Goal: Task Accomplishment & Management: Manage account settings

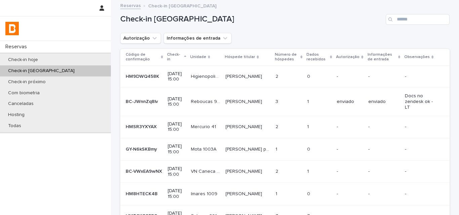
click at [420, 27] on div "Check-in [GEOGRAPHIC_DATA]" at bounding box center [284, 17] width 329 height 32
click at [421, 23] on input "Search" at bounding box center [417, 19] width 64 height 11
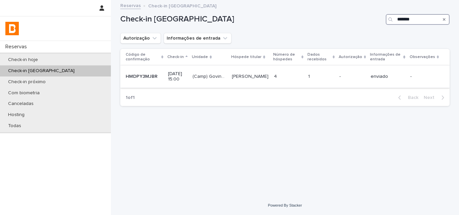
type input "*******"
click at [327, 77] on p at bounding box center [321, 77] width 26 height 6
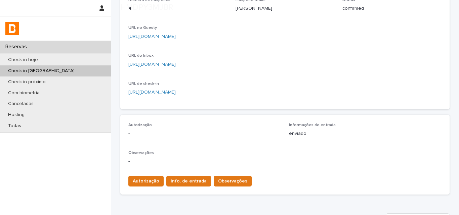
scroll to position [209, 0]
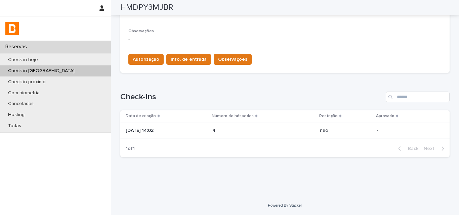
click at [209, 131] on td "[DATE] 14:02" at bounding box center [164, 130] width 89 height 17
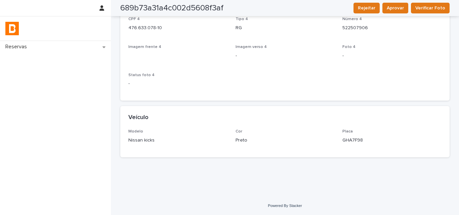
scroll to position [1379, 0]
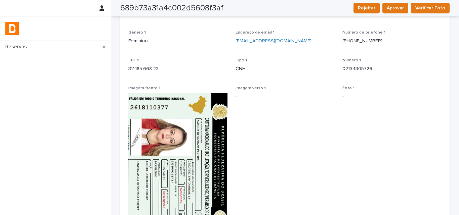
scroll to position [0, 0]
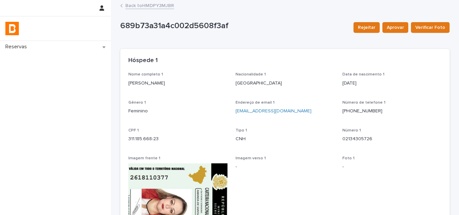
click at [161, 84] on p "[PERSON_NAME]" at bounding box center [177, 83] width 99 height 7
copy p "[PERSON_NAME]"
click at [144, 136] on p "311.185.668-23" at bounding box center [177, 139] width 99 height 7
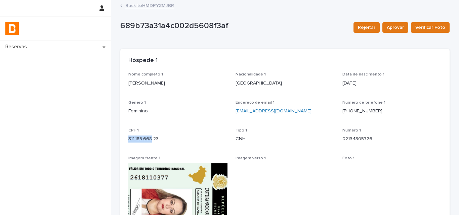
click at [144, 136] on p "311.185.668-23" at bounding box center [177, 139] width 99 height 7
copy p "311.185.668-23"
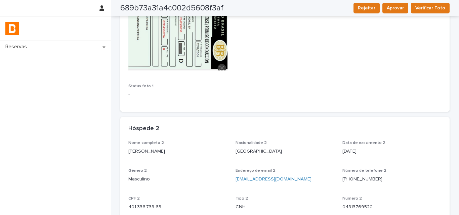
scroll to position [269, 0]
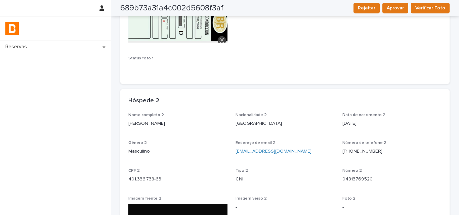
click at [149, 127] on div "Nome completo 2 [PERSON_NAME]" at bounding box center [177, 123] width 99 height 20
copy p "[PERSON_NAME]"
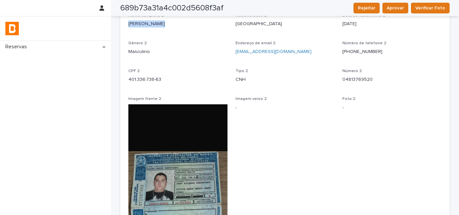
scroll to position [336, 0]
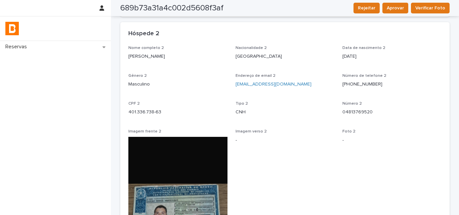
click at [145, 112] on p "401.336.738-63" at bounding box center [177, 112] width 99 height 7
copy p "401.336.738-63"
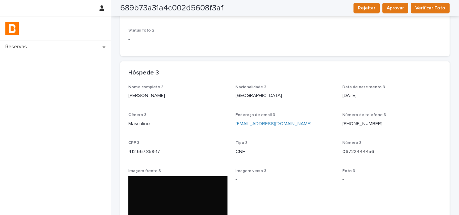
scroll to position [671, 0]
click at [150, 96] on p "[PERSON_NAME]" at bounding box center [177, 96] width 99 height 7
click at [149, 96] on p "[PERSON_NAME]" at bounding box center [177, 96] width 99 height 7
copy p "[PERSON_NAME]"
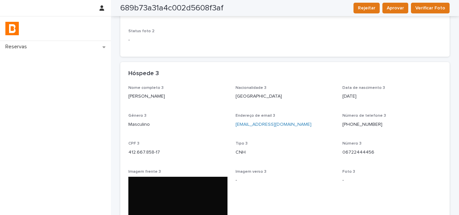
click at [155, 150] on p "412.667.858-17" at bounding box center [177, 152] width 99 height 7
click at [155, 149] on p "412.667.858-17" at bounding box center [177, 152] width 99 height 7
copy p "412.667.858-17"
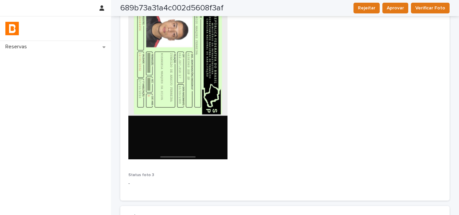
scroll to position [973, 0]
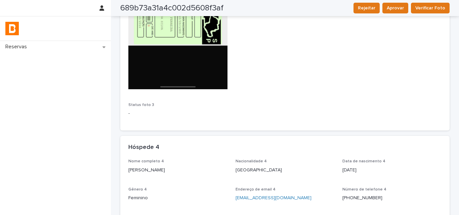
click at [168, 164] on div "Nome completo 4 [PERSON_NAME]" at bounding box center [177, 169] width 99 height 20
click at [168, 165] on div "Nome completo 4 [PERSON_NAME]" at bounding box center [177, 169] width 99 height 20
click at [169, 166] on div "[PERSON_NAME]" at bounding box center [177, 169] width 99 height 8
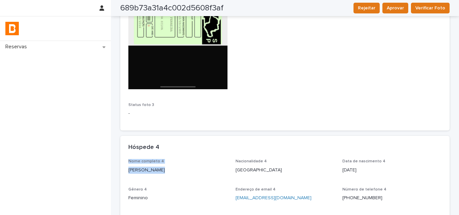
click at [170, 168] on p "[PERSON_NAME]" at bounding box center [177, 170] width 99 height 7
copy p "[PERSON_NAME]"
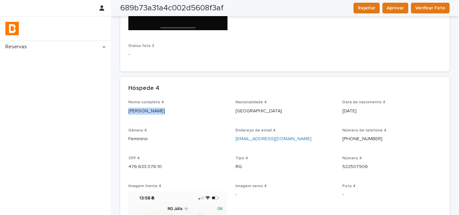
scroll to position [1108, 0]
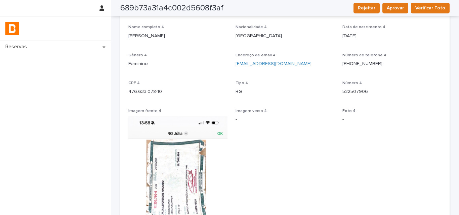
click at [148, 92] on p "476.633.078-10" at bounding box center [177, 91] width 99 height 7
copy p "476.633.078-10"
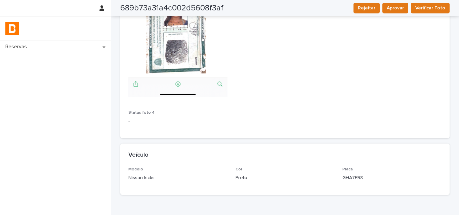
scroll to position [1379, 0]
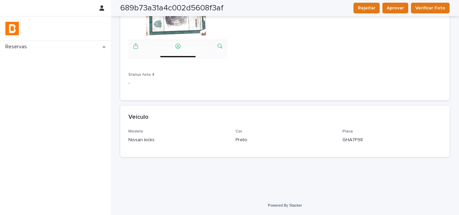
click at [360, 141] on p "GHA7F98" at bounding box center [391, 140] width 99 height 7
copy p "GHA7F98"
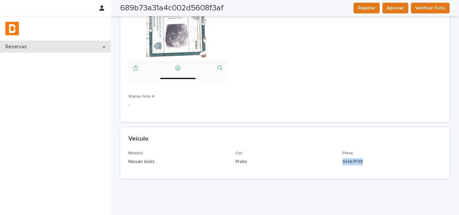
scroll to position [1346, 0]
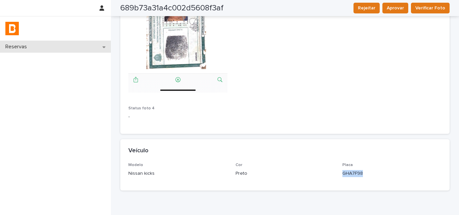
click at [78, 49] on div "Reservas" at bounding box center [55, 47] width 111 height 12
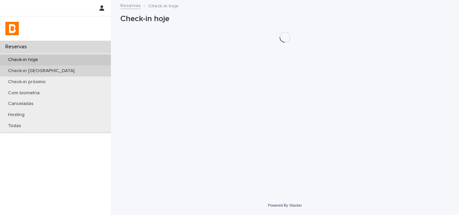
click at [81, 73] on div "Check-in [GEOGRAPHIC_DATA]" at bounding box center [55, 70] width 111 height 11
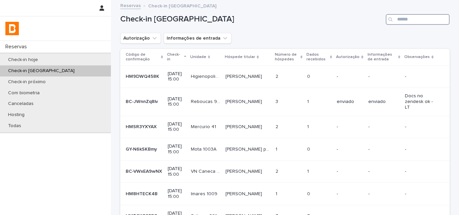
click at [406, 17] on input "Search" at bounding box center [417, 19] width 64 height 11
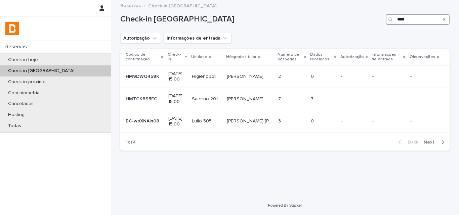
type input "*****"
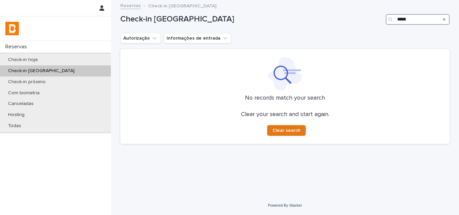
click at [411, 24] on input "*****" at bounding box center [417, 19] width 64 height 11
click at [361, 34] on div "Autorização Informações de entrada" at bounding box center [284, 38] width 329 height 11
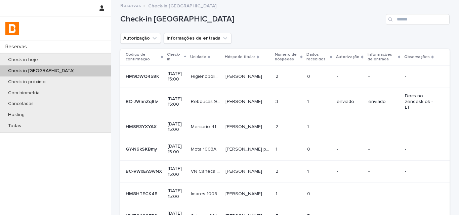
click at [82, 73] on div "Check-in [GEOGRAPHIC_DATA]" at bounding box center [55, 70] width 111 height 11
click at [402, 17] on input "Search" at bounding box center [417, 19] width 64 height 11
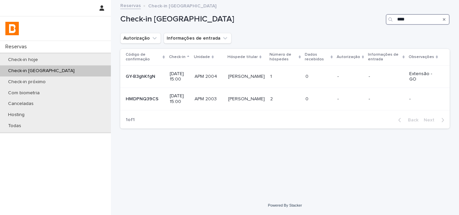
drag, startPoint x: 417, startPoint y: 19, endPoint x: 356, endPoint y: 21, distance: 61.5
click at [361, 21] on div "Check-in amanhã ***" at bounding box center [284, 19] width 329 height 11
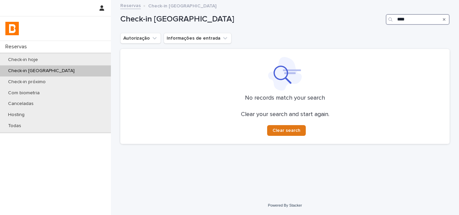
type input "*****"
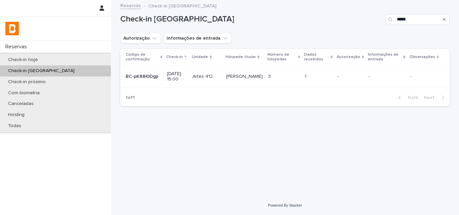
click at [326, 75] on p at bounding box center [317, 77] width 27 height 6
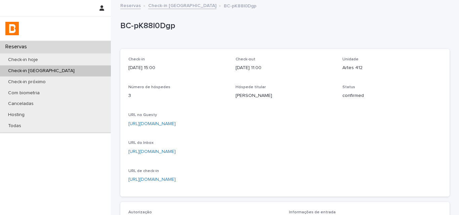
scroll to position [172, 0]
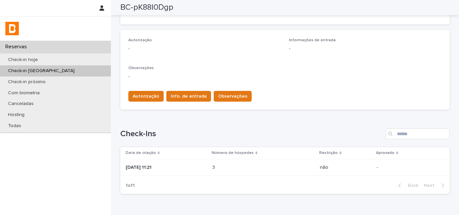
click at [222, 163] on div "3 3" at bounding box center [263, 167] width 102 height 11
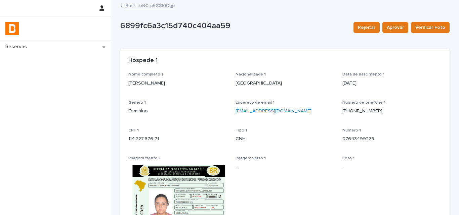
click at [170, 85] on p "[PERSON_NAME]" at bounding box center [177, 83] width 99 height 7
copy p "[PERSON_NAME]"
click at [151, 144] on div "CPF 1 114.227.676-71" at bounding box center [177, 138] width 99 height 20
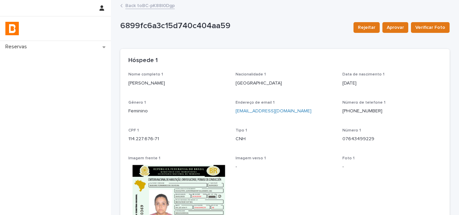
click at [151, 143] on div "CPF 1 114.227.676-71" at bounding box center [177, 138] width 99 height 20
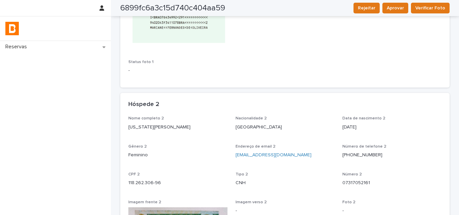
scroll to position [336, 0]
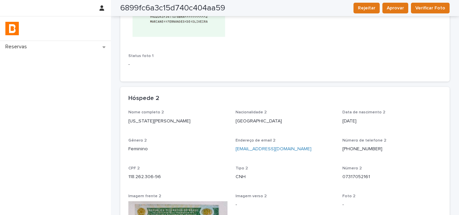
click at [147, 123] on p "[US_STATE][PERSON_NAME]" at bounding box center [177, 121] width 99 height 7
click at [147, 176] on p "118.262.306-96" at bounding box center [177, 177] width 99 height 7
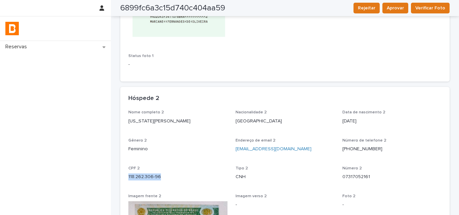
click at [147, 176] on p "118.262.306-96" at bounding box center [177, 177] width 99 height 7
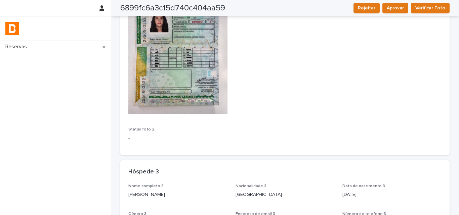
scroll to position [604, 0]
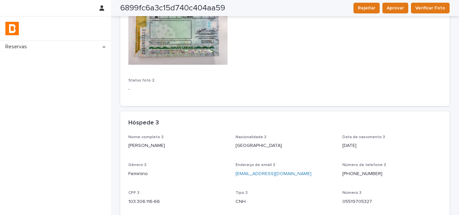
click at [146, 150] on div "Nome completo 3 [PERSON_NAME]" at bounding box center [177, 145] width 99 height 20
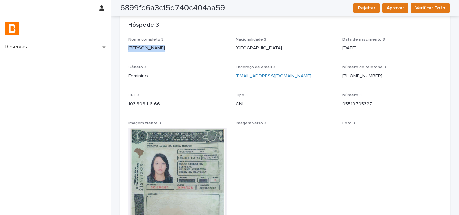
scroll to position [705, 0]
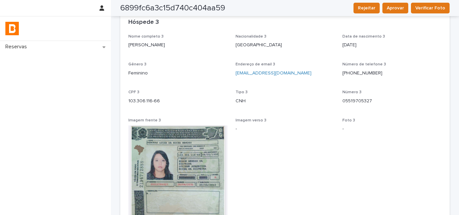
click at [147, 108] on div "CPF 3 103.306.116-66" at bounding box center [177, 100] width 99 height 20
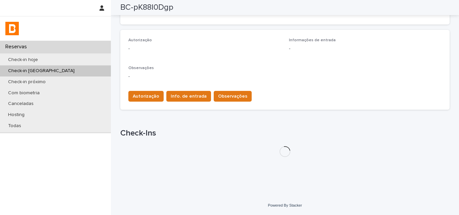
scroll to position [209, 0]
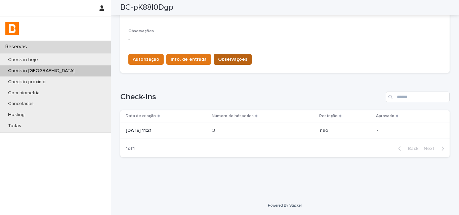
click at [226, 61] on span "Observações" at bounding box center [232, 59] width 29 height 7
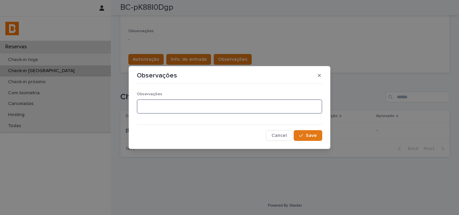
click at [203, 104] on textarea at bounding box center [229, 106] width 185 height 14
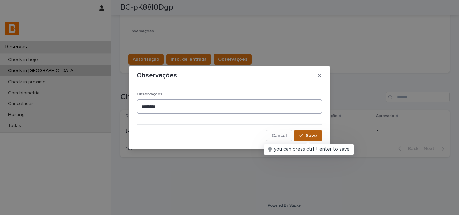
type textarea "*******"
click at [312, 137] on span "Save" at bounding box center [310, 135] width 11 height 5
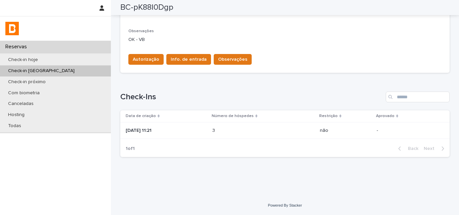
click at [151, 55] on button "Autorização" at bounding box center [145, 59] width 35 height 11
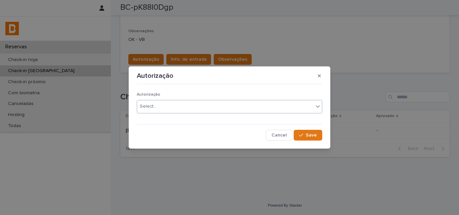
click at [169, 111] on div "Select..." at bounding box center [225, 106] width 176 height 11
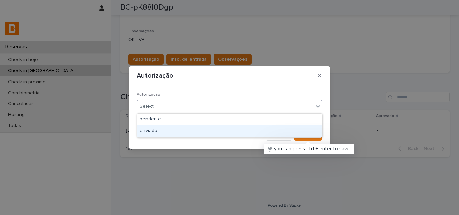
click at [273, 132] on div "enviado" at bounding box center [229, 132] width 185 height 12
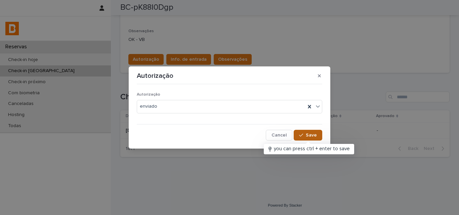
click at [311, 136] on span "Save" at bounding box center [310, 135] width 11 height 5
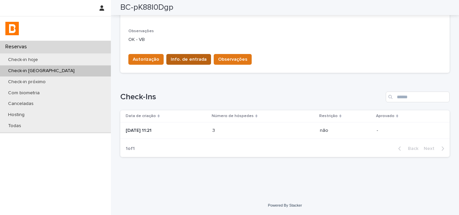
click at [180, 62] on span "Info. de entrada" at bounding box center [189, 59] width 36 height 7
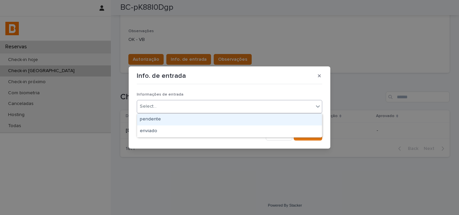
click at [184, 104] on div "Select..." at bounding box center [225, 106] width 176 height 11
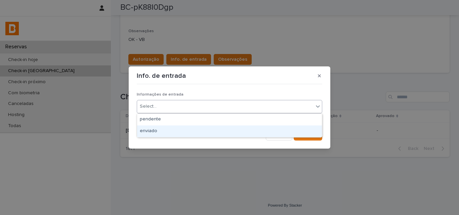
click at [186, 126] on div "enviado" at bounding box center [229, 132] width 185 height 12
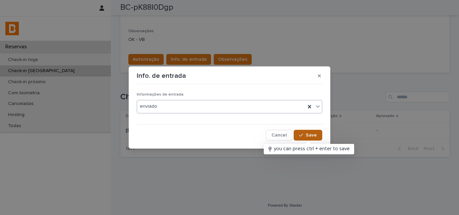
click at [310, 136] on span "Save" at bounding box center [310, 135] width 11 height 5
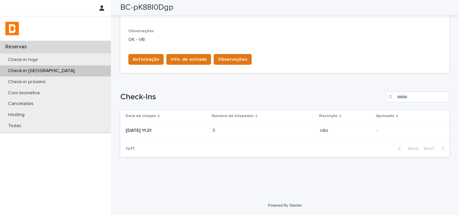
click at [76, 69] on div "Check-in [GEOGRAPHIC_DATA]" at bounding box center [55, 70] width 111 height 11
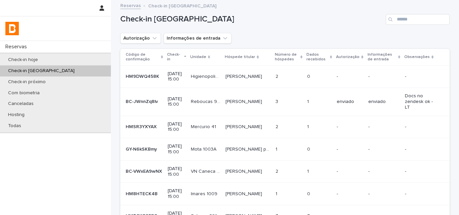
click at [417, 25] on div "Check-in [GEOGRAPHIC_DATA]" at bounding box center [284, 17] width 329 height 32
click at [417, 25] on input "Search" at bounding box center [417, 19] width 64 height 11
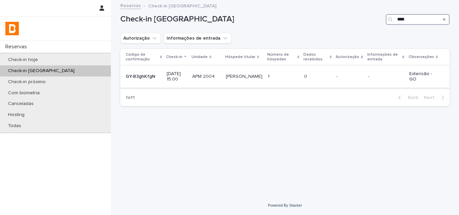
type input "****"
click at [301, 70] on td "1 1" at bounding box center [283, 76] width 36 height 22
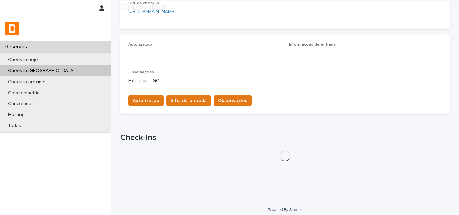
scroll to position [201, 0]
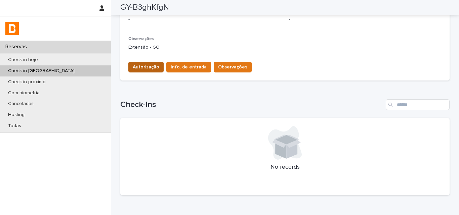
click at [147, 66] on span "Autorização" at bounding box center [146, 67] width 27 height 7
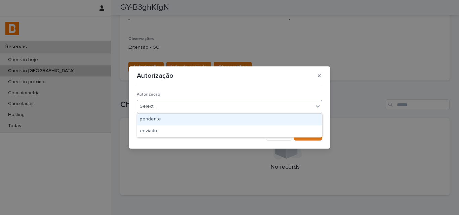
click at [161, 112] on div "Select..." at bounding box center [225, 106] width 176 height 11
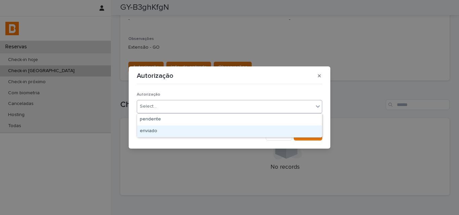
click at [164, 132] on div "enviado" at bounding box center [229, 132] width 185 height 12
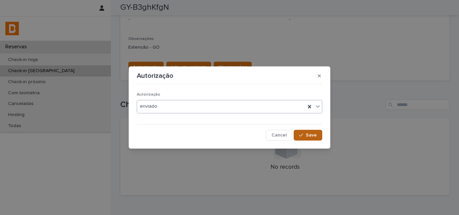
click at [300, 134] on icon "button" at bounding box center [301, 135] width 4 height 5
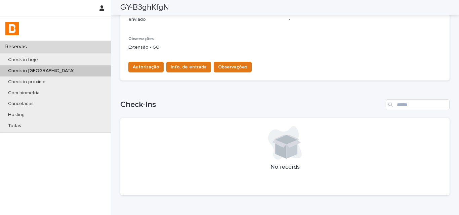
click at [82, 67] on div "Check-in [GEOGRAPHIC_DATA]" at bounding box center [55, 70] width 111 height 11
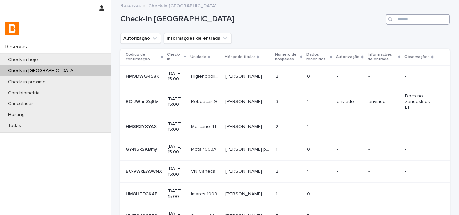
click at [400, 21] on input "Search" at bounding box center [417, 19] width 64 height 11
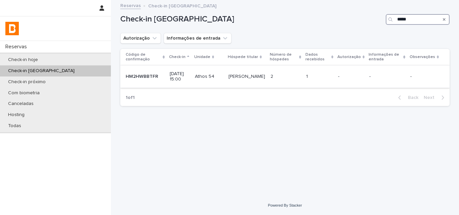
type input "*****"
click at [329, 78] on p at bounding box center [319, 77] width 27 height 6
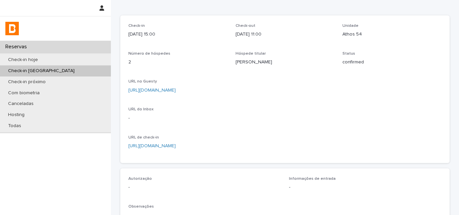
scroll to position [209, 0]
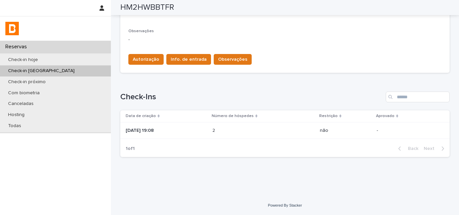
click at [218, 136] on td "2 2" at bounding box center [262, 130] width 107 height 17
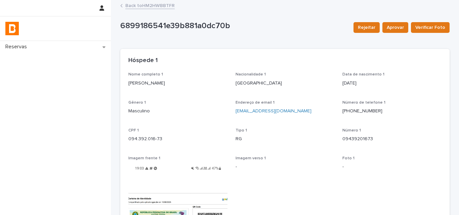
click at [130, 79] on div "[PERSON_NAME]" at bounding box center [177, 83] width 99 height 8
click at [145, 135] on div "094.392.016-73" at bounding box center [177, 138] width 99 height 8
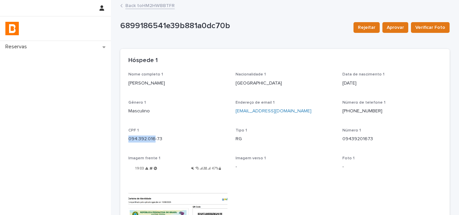
click at [145, 135] on div "094.392.016-73" at bounding box center [177, 138] width 99 height 8
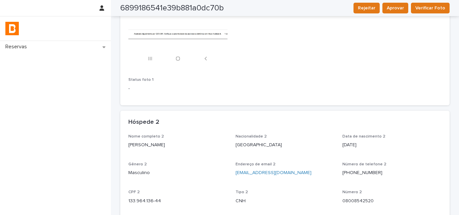
scroll to position [369, 0]
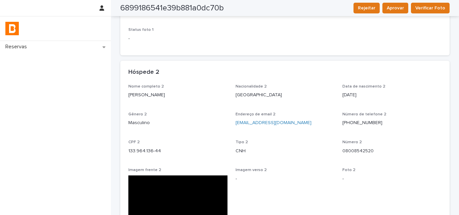
click at [152, 94] on p "[PERSON_NAME]" at bounding box center [177, 95] width 99 height 7
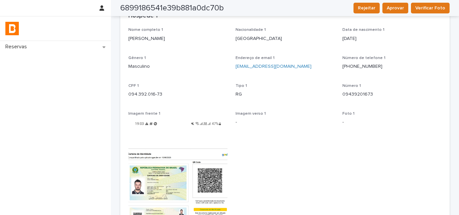
scroll to position [0, 0]
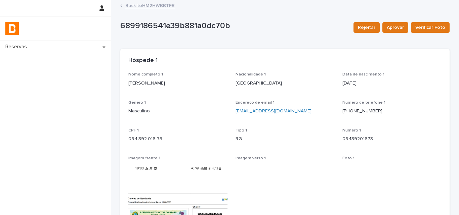
click at [138, 4] on link "Back to HM2HWBBTFR" at bounding box center [149, 5] width 49 height 8
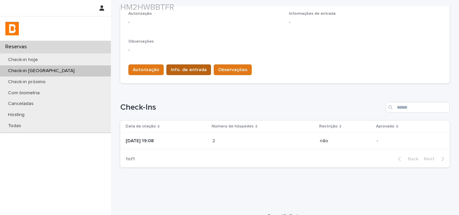
scroll to position [201, 0]
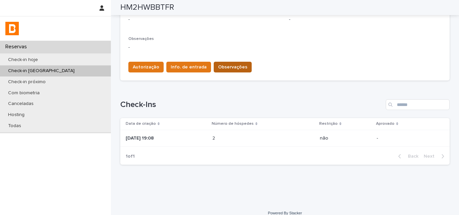
click at [215, 63] on button "Observações" at bounding box center [232, 67] width 38 height 11
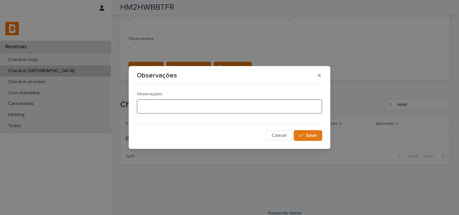
click at [202, 102] on textarea at bounding box center [229, 106] width 185 height 14
type textarea "*"
type textarea "*******"
click at [317, 134] on button "Save" at bounding box center [307, 135] width 29 height 11
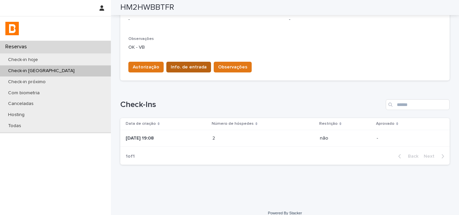
click at [174, 69] on span "Info. de entrada" at bounding box center [189, 67] width 36 height 7
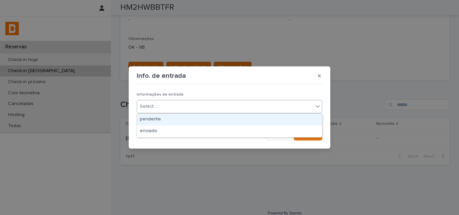
click at [185, 110] on div "Select..." at bounding box center [225, 106] width 176 height 11
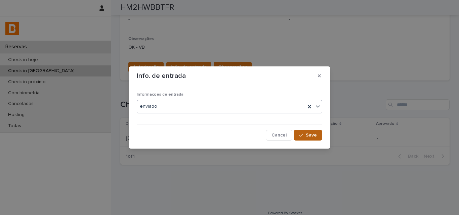
click at [314, 135] on span "Save" at bounding box center [310, 135] width 11 height 5
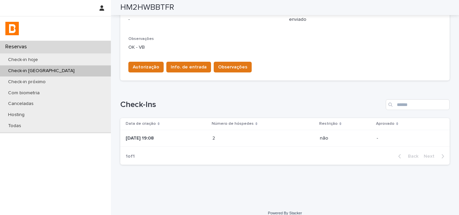
click at [143, 66] on span "Autorização" at bounding box center [146, 67] width 27 height 7
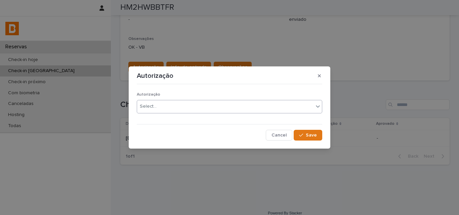
click at [170, 108] on div "Select..." at bounding box center [225, 106] width 176 height 11
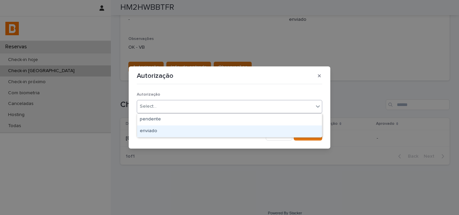
click at [169, 128] on div "enviado" at bounding box center [229, 132] width 185 height 12
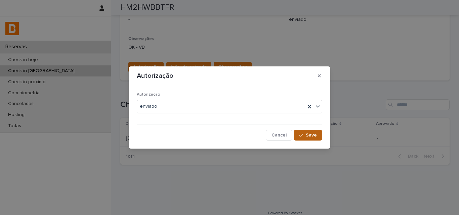
click at [301, 134] on icon "button" at bounding box center [301, 135] width 4 height 5
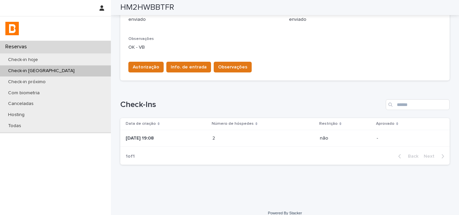
click at [71, 69] on div "Check-in [GEOGRAPHIC_DATA]" at bounding box center [55, 70] width 111 height 11
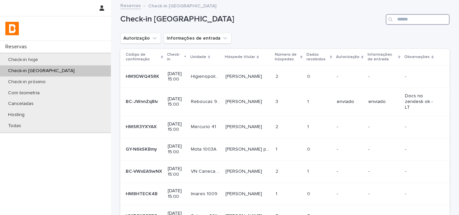
click at [425, 23] on input "Search" at bounding box center [417, 19] width 64 height 11
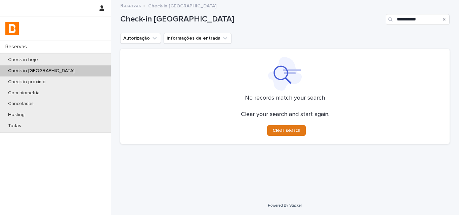
click at [340, 25] on div "**********" at bounding box center [284, 17] width 329 height 32
click at [418, 17] on input "**********" at bounding box center [417, 19] width 64 height 11
type input "*****"
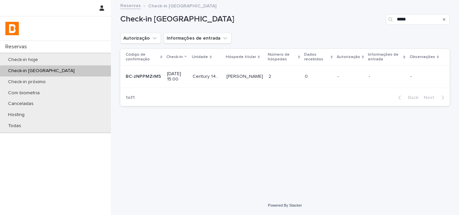
click at [370, 73] on td "-" at bounding box center [387, 76] width 42 height 22
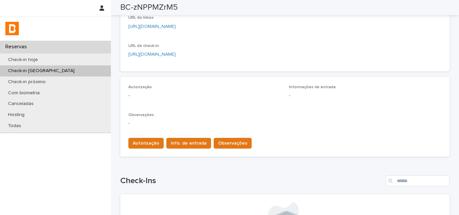
scroll to position [67, 0]
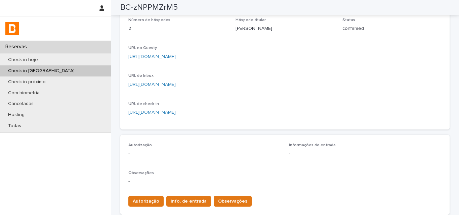
click at [60, 70] on div "Check-in [GEOGRAPHIC_DATA]" at bounding box center [55, 70] width 111 height 11
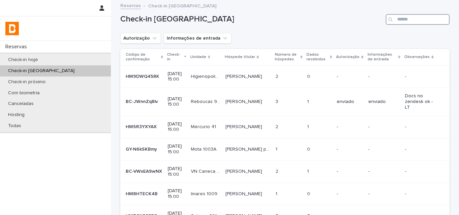
click at [406, 21] on input "Search" at bounding box center [417, 19] width 64 height 11
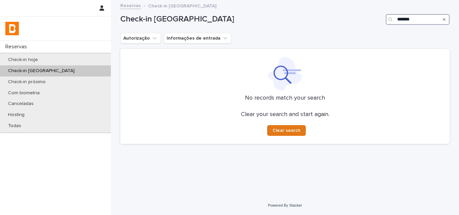
click at [427, 18] on input "*******" at bounding box center [417, 19] width 64 height 11
click at [389, 35] on div "Autorização Informações de entrada" at bounding box center [284, 38] width 329 height 11
click at [405, 19] on input "******" at bounding box center [417, 19] width 64 height 11
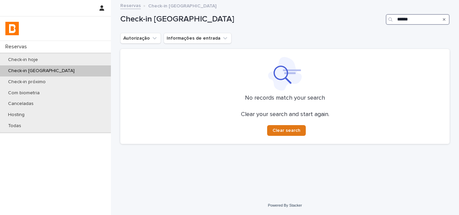
click at [405, 19] on input "******" at bounding box center [417, 19] width 64 height 11
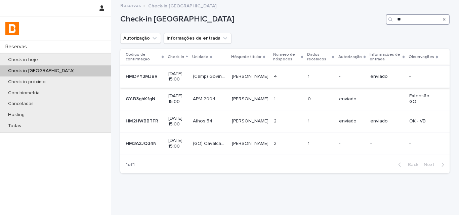
type input "**"
click at [239, 85] on td "[PERSON_NAME] [PERSON_NAME]" at bounding box center [250, 76] width 42 height 22
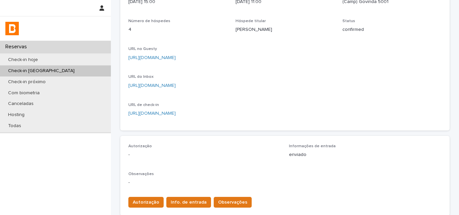
scroll to position [168, 0]
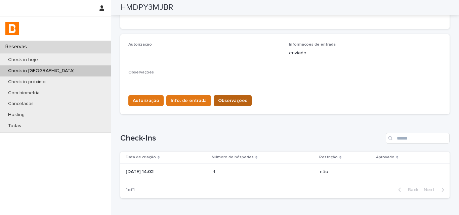
click at [223, 99] on span "Observações" at bounding box center [232, 100] width 29 height 7
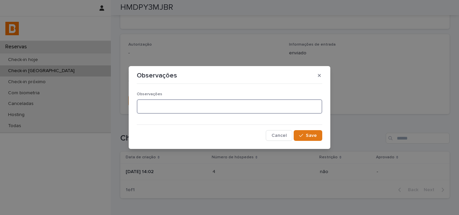
click at [231, 108] on textarea at bounding box center [229, 106] width 185 height 14
type textarea "*******"
click at [300, 130] on button "Save" at bounding box center [307, 135] width 29 height 11
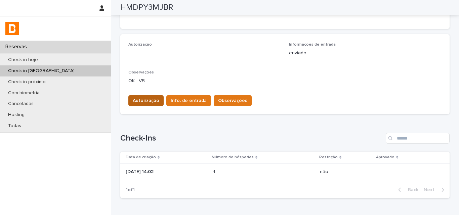
click at [151, 96] on button "Autorização" at bounding box center [145, 100] width 35 height 11
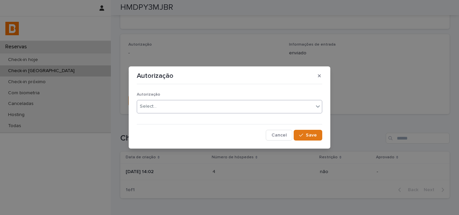
click at [187, 110] on div "Select..." at bounding box center [225, 106] width 176 height 11
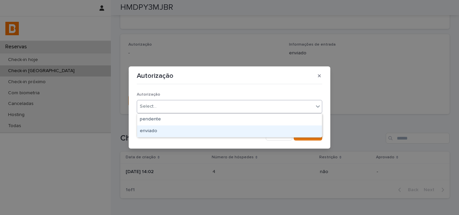
click at [191, 133] on div "enviado" at bounding box center [229, 132] width 185 height 12
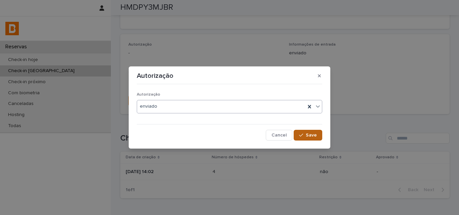
click at [311, 138] on button "Save" at bounding box center [307, 135] width 29 height 11
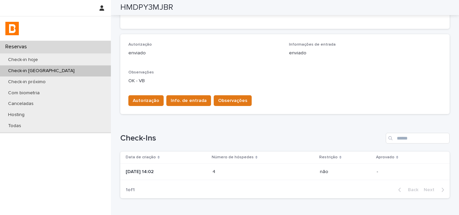
click at [286, 113] on div "Autorização enviado Informações de entrada enviado Observações OK - VB Autoriza…" at bounding box center [284, 74] width 329 height 80
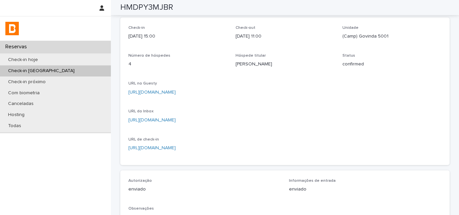
scroll to position [0, 0]
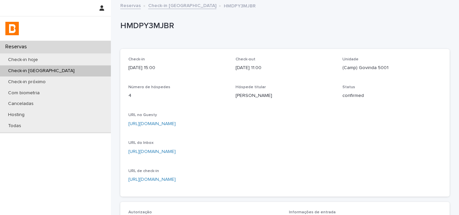
click at [102, 67] on div "Check-in [GEOGRAPHIC_DATA]" at bounding box center [55, 70] width 111 height 11
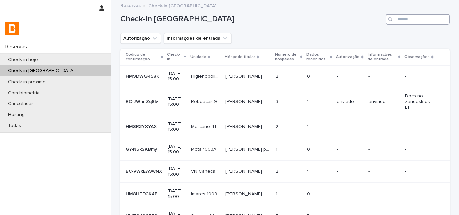
click at [423, 22] on input "Search" at bounding box center [417, 19] width 64 height 11
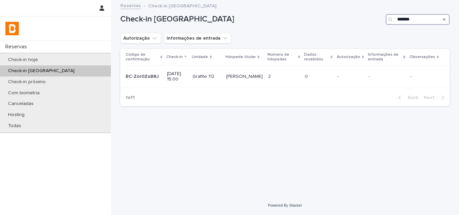
click at [405, 17] on input "*******" at bounding box center [417, 19] width 64 height 11
type input "****"
click at [351, 79] on p "-" at bounding box center [350, 77] width 26 height 6
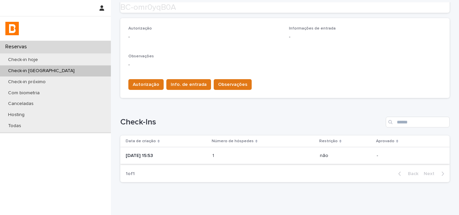
scroll to position [209, 0]
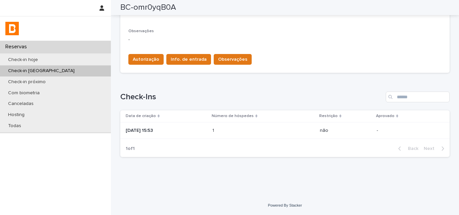
click at [252, 133] on p at bounding box center [241, 131] width 59 height 6
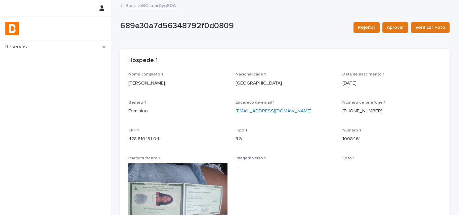
click at [146, 5] on link "Back to BC-omr0yqB0A" at bounding box center [150, 5] width 50 height 8
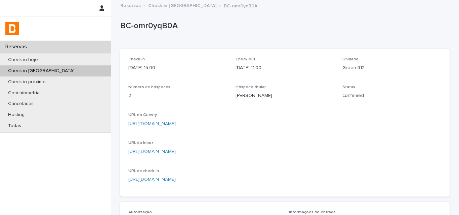
click at [155, 30] on p "BC-omr0yqB0A" at bounding box center [283, 26] width 326 height 10
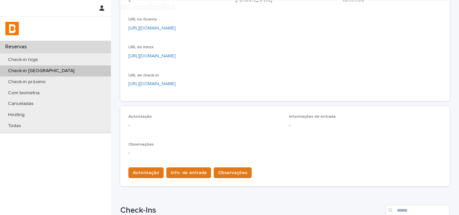
scroll to position [168, 0]
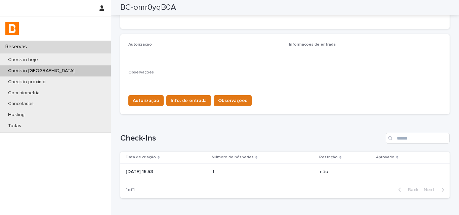
click at [194, 173] on p "[DATE] 15:53" at bounding box center [166, 172] width 81 height 6
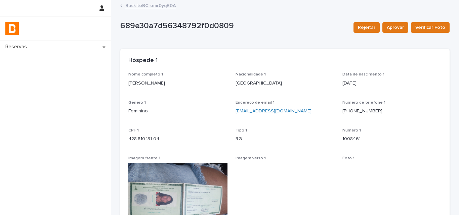
click at [165, 85] on p "[PERSON_NAME]" at bounding box center [177, 83] width 99 height 7
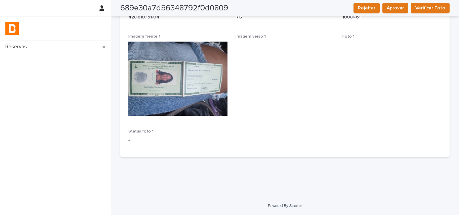
scroll to position [55, 0]
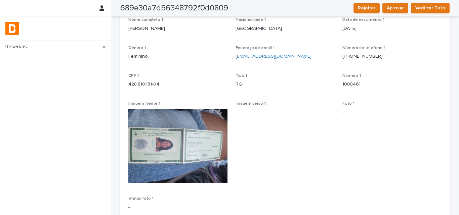
click at [143, 87] on p "428.810.131-04" at bounding box center [177, 84] width 99 height 7
click at [64, 37] on div at bounding box center [55, 28] width 111 height 24
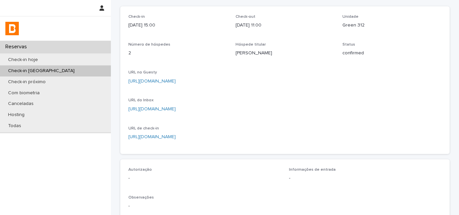
scroll to position [209, 0]
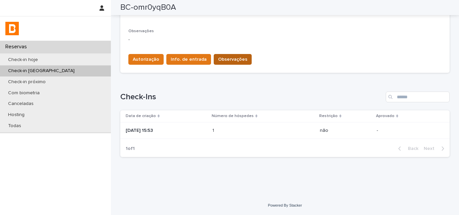
click at [218, 59] on span "Observações" at bounding box center [232, 59] width 29 height 7
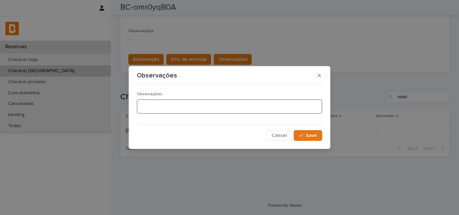
click at [198, 105] on textarea at bounding box center [229, 106] width 185 height 14
type textarea "*******"
click at [300, 135] on icon "button" at bounding box center [301, 135] width 4 height 5
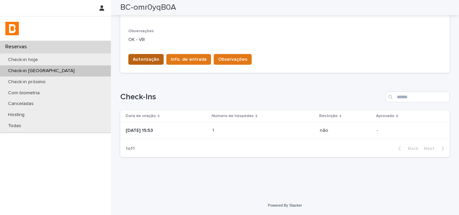
click at [144, 62] on span "Autorização" at bounding box center [146, 59] width 27 height 7
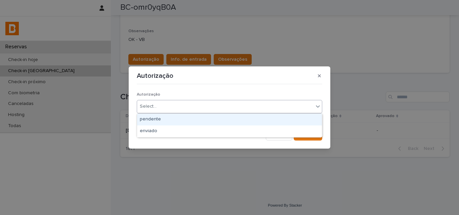
click at [157, 106] on input "text" at bounding box center [157, 107] width 1 height 6
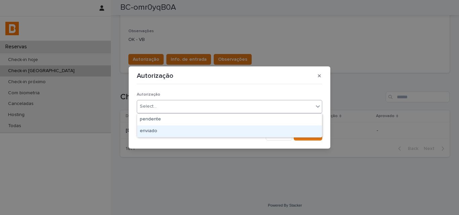
click at [159, 130] on div "enviado" at bounding box center [229, 132] width 185 height 12
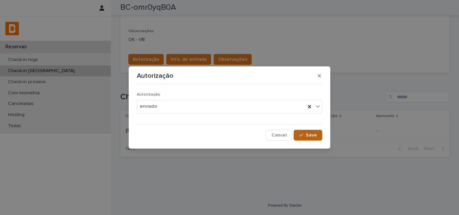
click at [318, 135] on button "Save" at bounding box center [307, 135] width 29 height 11
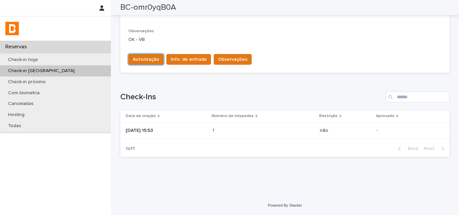
click at [178, 62] on span "Info. de entrada" at bounding box center [189, 59] width 36 height 7
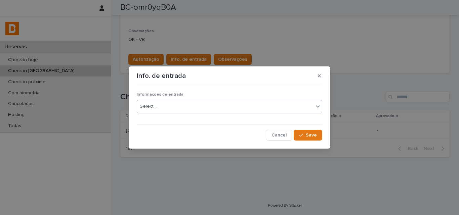
click at [187, 107] on div "Select..." at bounding box center [225, 106] width 176 height 11
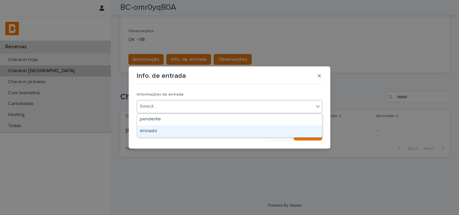
click at [182, 132] on div "enviado" at bounding box center [229, 132] width 185 height 12
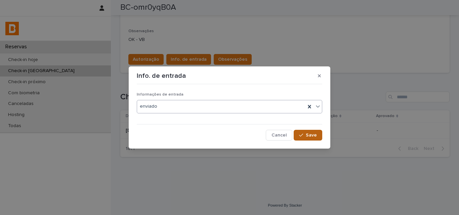
click at [306, 137] on span "Save" at bounding box center [310, 135] width 11 height 5
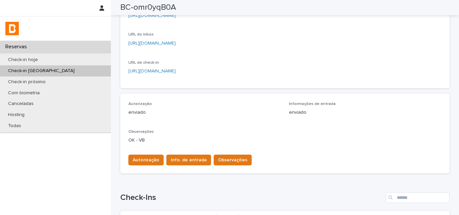
click at [235, 110] on p "enviado" at bounding box center [204, 112] width 152 height 7
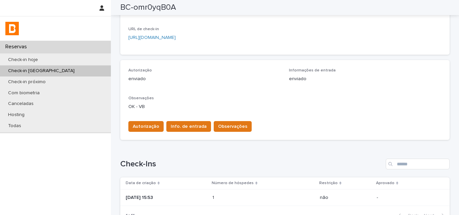
click at [253, 92] on div "Autorização enviado Informações de entrada enviado Observações OK - VB" at bounding box center [284, 92] width 313 height 48
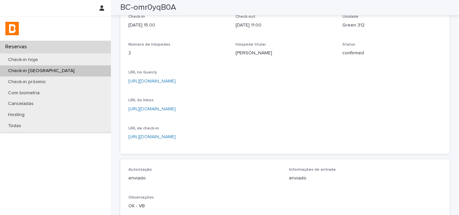
scroll to position [41, 0]
click at [264, 101] on div "Check-in [DATE] 15:00 Check-out [DATE] 11:00 Unidade Green 312 Número de hósped…" at bounding box center [284, 82] width 313 height 132
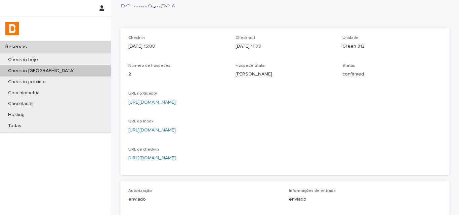
scroll to position [0, 0]
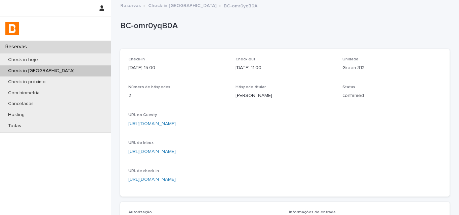
click at [264, 100] on div "Hóspede titular [PERSON_NAME]" at bounding box center [284, 95] width 99 height 20
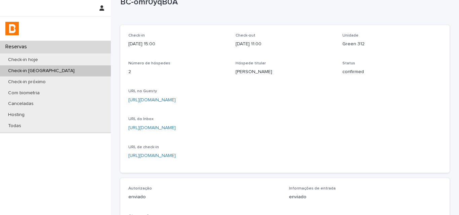
scroll to position [34, 0]
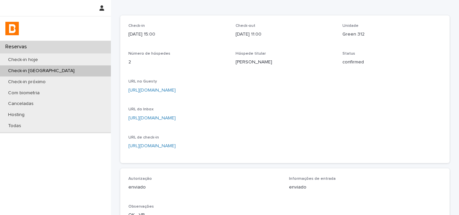
click at [258, 110] on div "Check-in [DATE] 15:00 Check-out [DATE] 11:00 Unidade Green 312 Número de hósped…" at bounding box center [284, 89] width 313 height 132
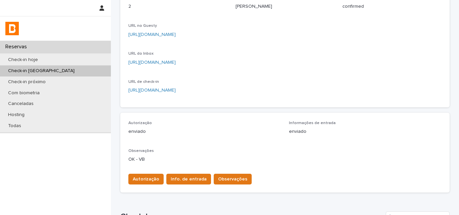
scroll to position [168, 0]
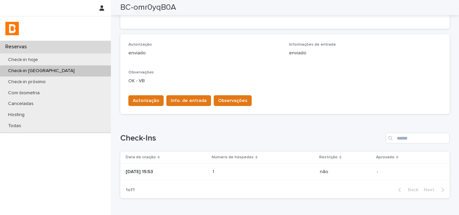
click at [263, 97] on div "Autorização Info. de entrada Observações" at bounding box center [284, 99] width 313 height 19
click at [172, 116] on div "Loading... Saving… Autorização enviado Informações de entrada enviado Observaçõ…" at bounding box center [284, 76] width 329 height 85
click at [198, 52] on p "enviado" at bounding box center [204, 53] width 152 height 7
click at [14, 6] on div at bounding box center [55, 8] width 111 height 16
drag, startPoint x: 8, startPoint y: 0, endPoint x: 107, endPoint y: 34, distance: 104.8
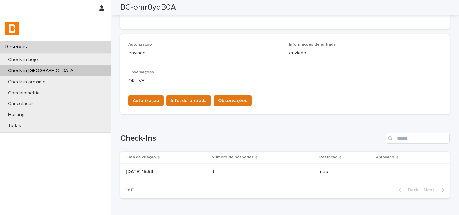
click at [107, 34] on div at bounding box center [55, 28] width 111 height 24
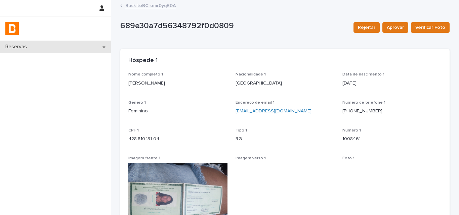
click at [85, 47] on div "Reservas" at bounding box center [55, 47] width 111 height 12
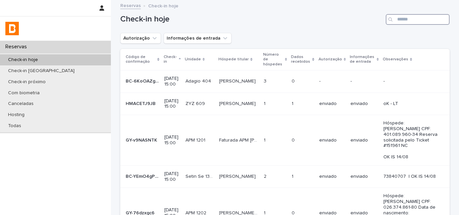
click at [404, 24] on input "Search" at bounding box center [417, 19] width 64 height 11
click at [404, 21] on input "Search" at bounding box center [417, 19] width 64 height 11
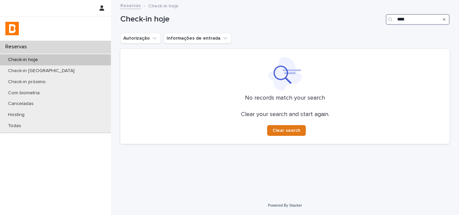
drag, startPoint x: 414, startPoint y: 22, endPoint x: 352, endPoint y: 22, distance: 61.4
click at [352, 22] on div "Check-in hoje ****" at bounding box center [284, 19] width 329 height 11
click at [352, 22] on h1 "Check-in hoje" at bounding box center [251, 19] width 263 height 10
click at [398, 22] on input "****" at bounding box center [417, 19] width 64 height 11
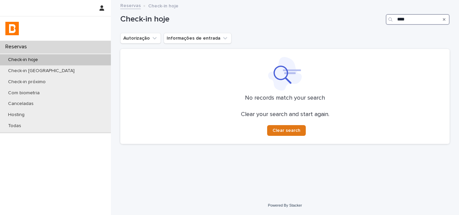
click at [398, 22] on input "****" at bounding box center [417, 19] width 64 height 11
type input "**********"
click at [400, 23] on input "**********" at bounding box center [417, 19] width 64 height 11
click at [400, 22] on input "**********" at bounding box center [417, 19] width 64 height 11
click at [401, 22] on input "**********" at bounding box center [417, 19] width 64 height 11
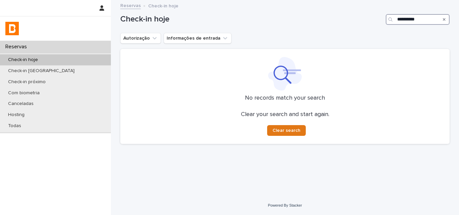
click at [401, 22] on input "**********" at bounding box center [417, 19] width 64 height 11
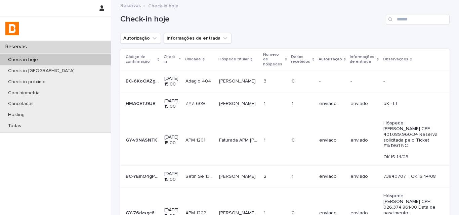
click at [288, 32] on div "Check-in hoje" at bounding box center [284, 17] width 329 height 32
click at [285, 25] on div "Check-in hoje" at bounding box center [284, 17] width 329 height 32
click at [62, 70] on div "Check-in [GEOGRAPHIC_DATA]" at bounding box center [55, 70] width 111 height 11
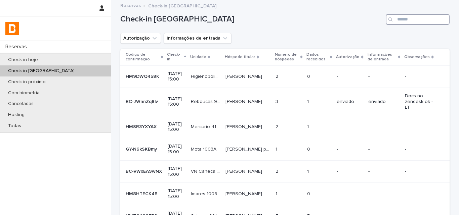
click at [417, 19] on input "Search" at bounding box center [417, 19] width 64 height 11
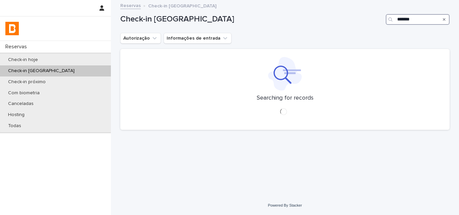
type input "*******"
click at [300, 25] on div "Check-in amanhã *******" at bounding box center [284, 17] width 329 height 32
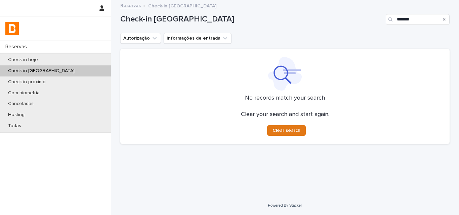
click at [301, 33] on div "Check-in amanhã *******" at bounding box center [284, 17] width 329 height 32
click at [406, 18] on input "*******" at bounding box center [417, 19] width 64 height 11
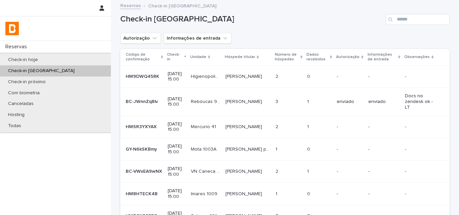
click at [58, 71] on div "Check-in [GEOGRAPHIC_DATA]" at bounding box center [55, 70] width 111 height 11
click at [411, 21] on input "Search" at bounding box center [417, 19] width 64 height 11
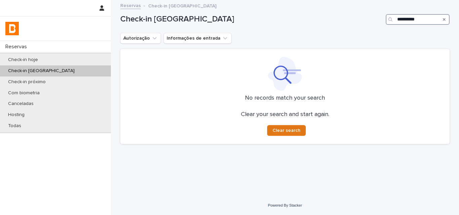
type input "**********"
click at [55, 73] on div "Check-in [GEOGRAPHIC_DATA]" at bounding box center [55, 70] width 111 height 11
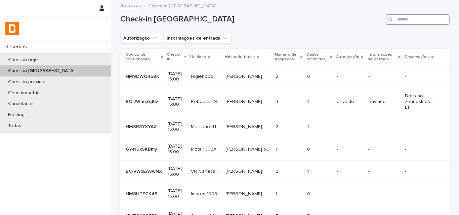
click at [397, 21] on input "Search" at bounding box center [417, 19] width 64 height 11
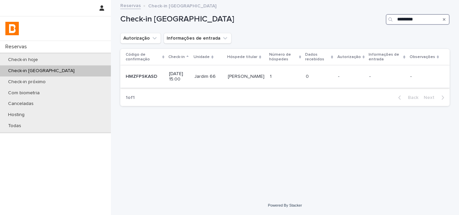
type input "*********"
click at [284, 77] on p at bounding box center [285, 77] width 31 height 6
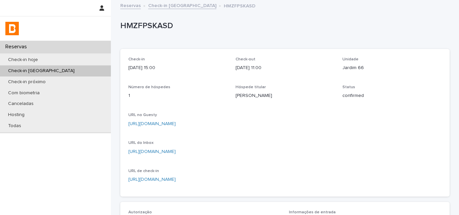
click at [63, 73] on div "Check-in [GEOGRAPHIC_DATA]" at bounding box center [55, 70] width 111 height 11
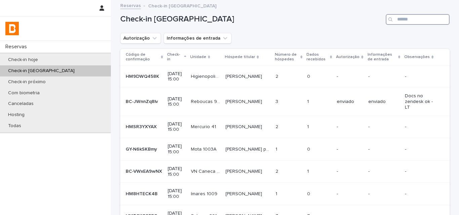
click at [407, 20] on input "Search" at bounding box center [417, 19] width 64 height 11
type input "*"
type input "*********"
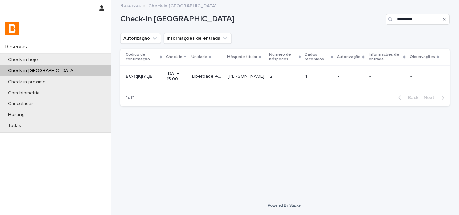
click at [292, 72] on div "2 2" at bounding box center [285, 76] width 31 height 11
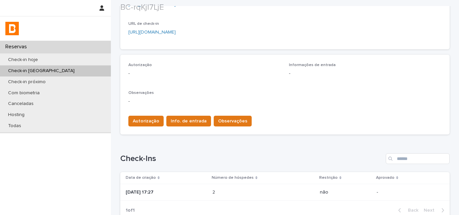
scroll to position [201, 0]
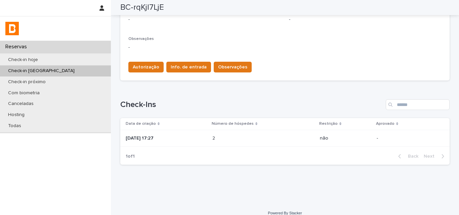
click at [199, 143] on div "[DATE] 17:27" at bounding box center [166, 138] width 81 height 11
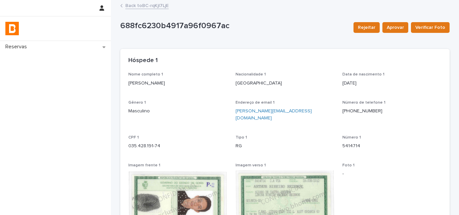
click at [145, 8] on link "Back to BC-rqKjl7LjE" at bounding box center [146, 5] width 43 height 8
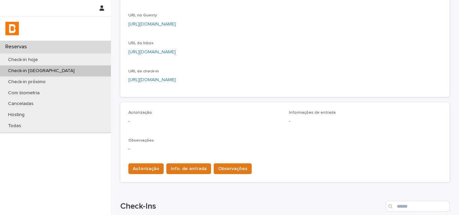
scroll to position [209, 0]
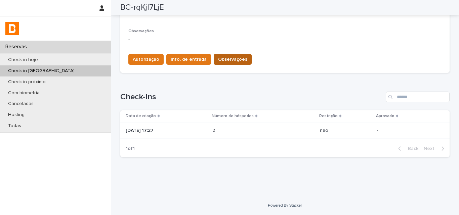
click at [218, 62] on span "Observações" at bounding box center [232, 59] width 29 height 7
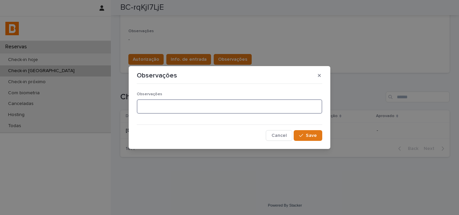
click at [228, 102] on textarea at bounding box center [229, 106] width 185 height 14
type textarea "*******"
click at [313, 133] on span "Save" at bounding box center [310, 135] width 11 height 5
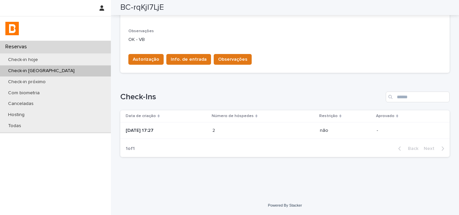
click at [277, 87] on div "Loading... Saving… Check-Ins Data de criação Número de hóspedes Restrição Aprov…" at bounding box center [284, 120] width 329 height 84
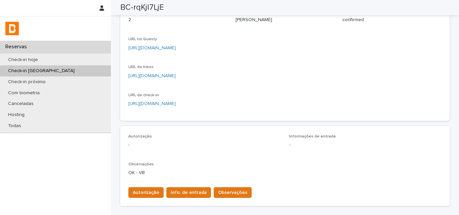
scroll to position [75, 0]
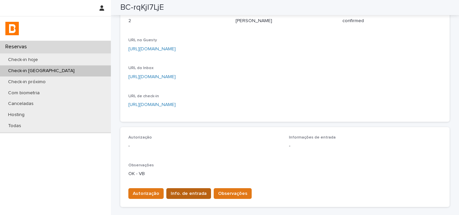
click at [192, 192] on span "Info. de entrada" at bounding box center [189, 193] width 36 height 7
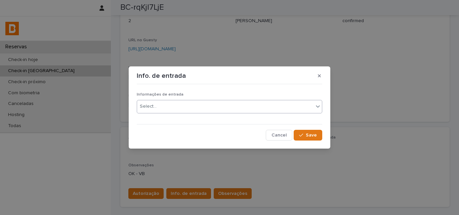
click at [172, 111] on div "Select..." at bounding box center [225, 106] width 176 height 11
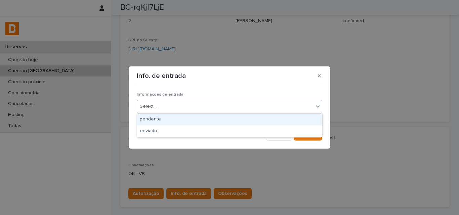
click at [175, 138] on div "Cancel Save" at bounding box center [229, 135] width 185 height 11
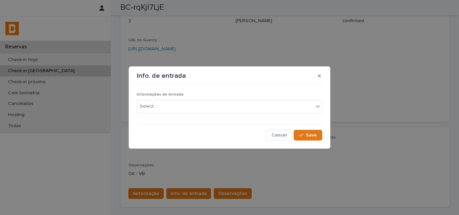
click at [256, 98] on div "Informações de entrada Select..." at bounding box center [229, 105] width 185 height 26
click at [196, 107] on div "Select..." at bounding box center [225, 106] width 176 height 11
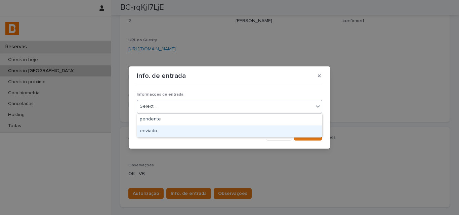
click at [184, 131] on div "enviado" at bounding box center [229, 132] width 185 height 12
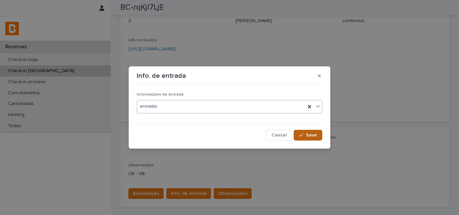
click at [319, 137] on button "Save" at bounding box center [307, 135] width 29 height 11
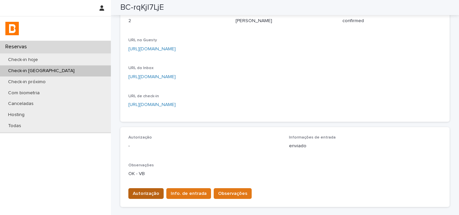
click at [142, 195] on span "Autorização" at bounding box center [146, 193] width 27 height 7
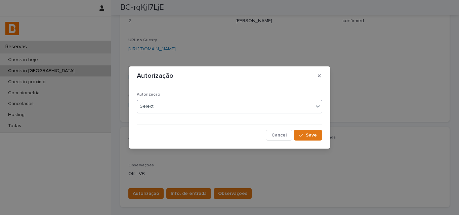
click at [155, 106] on div "Select..." at bounding box center [148, 106] width 17 height 7
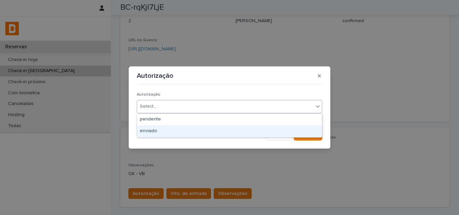
click at [156, 133] on div "enviado" at bounding box center [229, 132] width 185 height 12
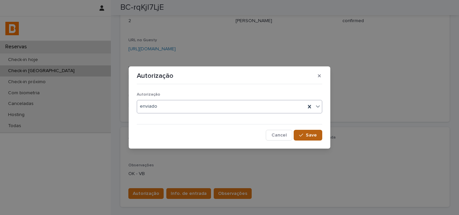
click at [313, 131] on button "Save" at bounding box center [307, 135] width 29 height 11
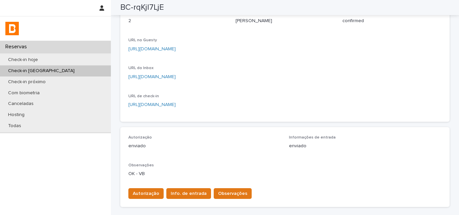
click at [275, 83] on div "Check-in [DATE] 15:00 Check-out [DATE] 11:00 Unidade Liberdade 410A Número de h…" at bounding box center [284, 48] width 313 height 132
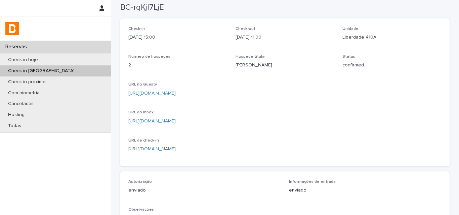
scroll to position [0, 0]
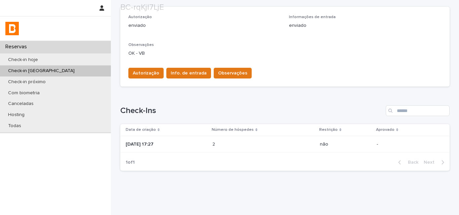
scroll to position [209, 0]
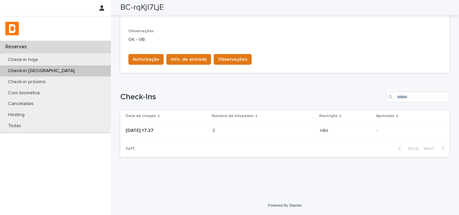
click at [46, 69] on p "Check-in [GEOGRAPHIC_DATA]" at bounding box center [41, 71] width 77 height 6
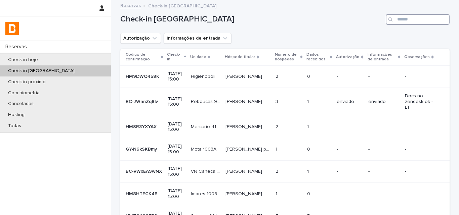
click at [406, 18] on input "Search" at bounding box center [417, 19] width 64 height 11
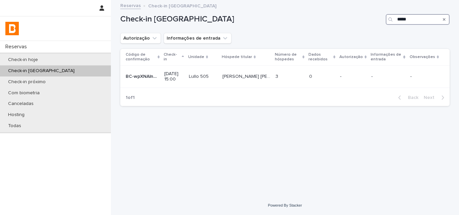
click at [398, 24] on input "*****" at bounding box center [417, 19] width 64 height 11
click at [399, 24] on input "*****" at bounding box center [417, 19] width 64 height 11
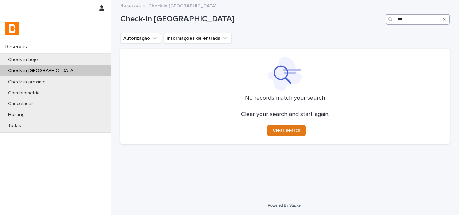
type input "***"
click at [55, 74] on div "Check-in [GEOGRAPHIC_DATA]" at bounding box center [55, 70] width 111 height 11
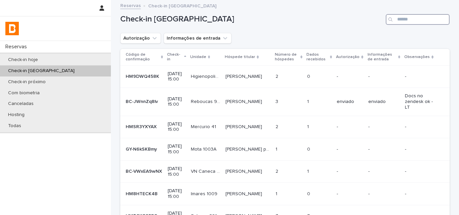
click at [406, 19] on input "Search" at bounding box center [417, 19] width 64 height 11
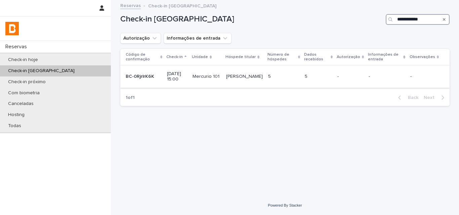
type input "**********"
click at [334, 81] on td "5 5" at bounding box center [318, 76] width 33 height 22
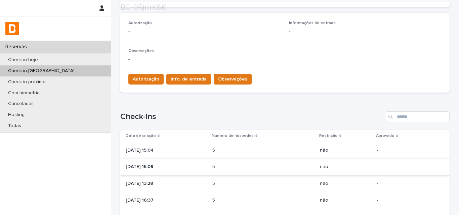
scroll to position [235, 0]
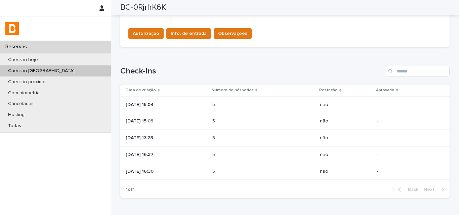
click at [209, 106] on td "[DATE] 15:04" at bounding box center [164, 104] width 89 height 17
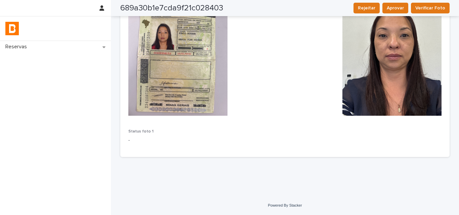
scroll to position [79, 0]
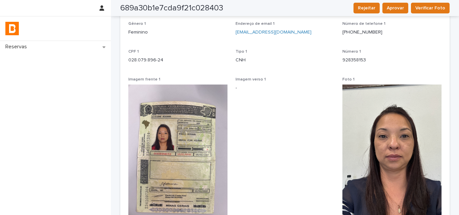
click at [279, 121] on span "Imagem verso 1 -" at bounding box center [284, 149] width 99 height 145
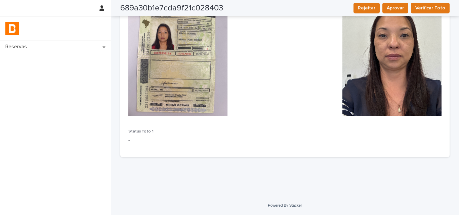
scroll to position [0, 0]
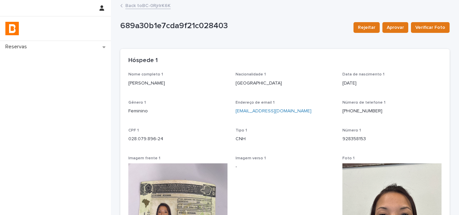
click at [152, 7] on link "Back to BC-0RjrlrK6K" at bounding box center [147, 5] width 45 height 8
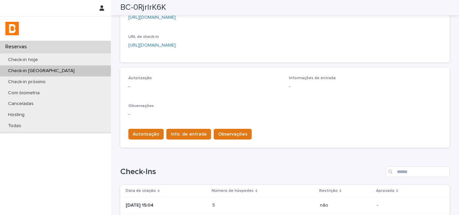
scroll to position [235, 0]
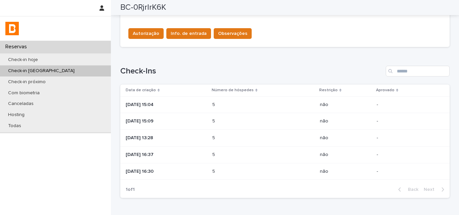
click at [246, 115] on td "5 5" at bounding box center [262, 121] width 107 height 17
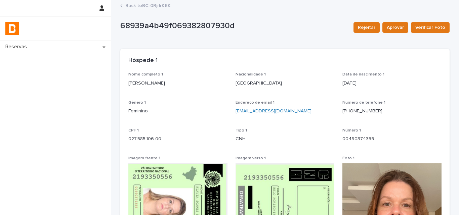
click at [131, 4] on link "Back to BC-0RjrlrK6K" at bounding box center [147, 5] width 45 height 8
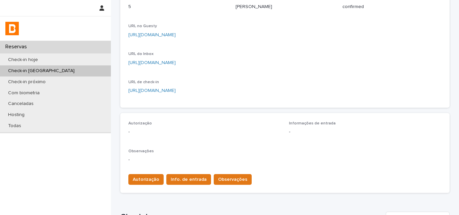
scroll to position [201, 0]
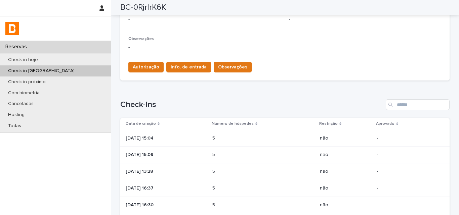
click at [258, 169] on p at bounding box center [241, 172] width 59 height 6
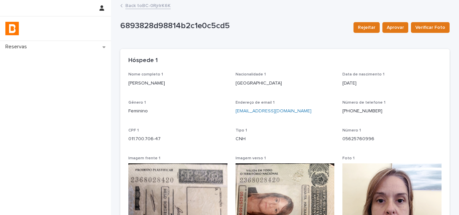
click at [125, 6] on link "Back to BC-0RjrlrK6K" at bounding box center [147, 5] width 45 height 8
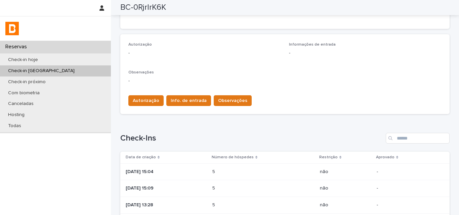
scroll to position [269, 0]
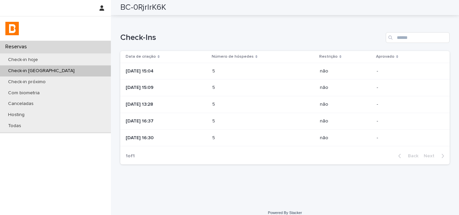
click at [225, 117] on div "5 5" at bounding box center [263, 121] width 102 height 11
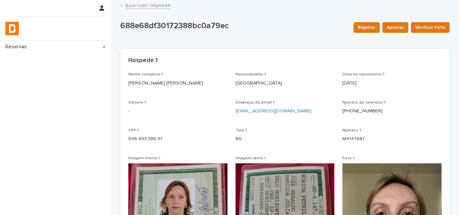
click at [150, 5] on link "Back to BC-0RjrlrK6K" at bounding box center [147, 5] width 45 height 8
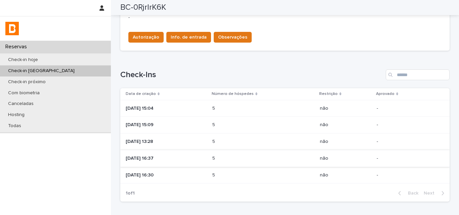
scroll to position [269, 0]
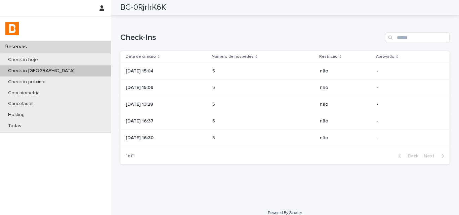
click at [219, 142] on td "5 5" at bounding box center [262, 138] width 107 height 17
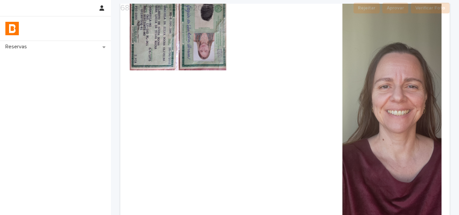
scroll to position [267, 0]
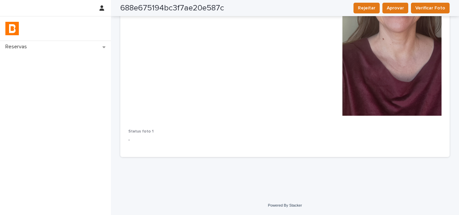
click at [283, 111] on span "Imagem verso 1 -" at bounding box center [284, 5] width 99 height 232
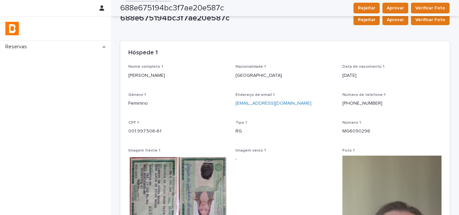
scroll to position [0, 0]
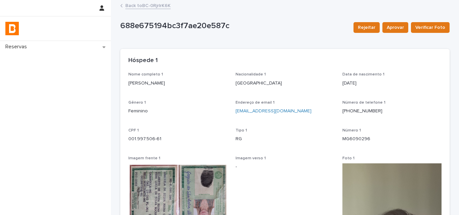
click at [145, 8] on link "Back to BC-0RjrlrK6K" at bounding box center [147, 5] width 45 height 8
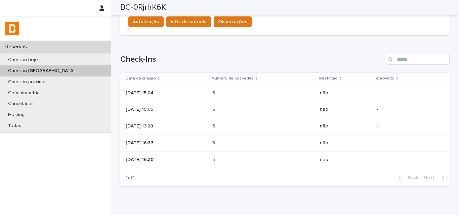
scroll to position [235, 0]
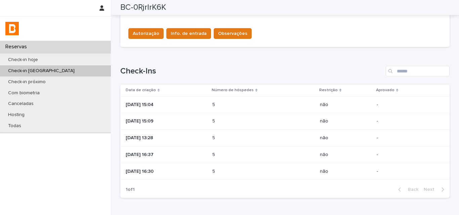
click at [395, 52] on div "Loading... Saving… Check-Ins Data de criação Número de hóspedes Restrição Aprov…" at bounding box center [284, 127] width 329 height 151
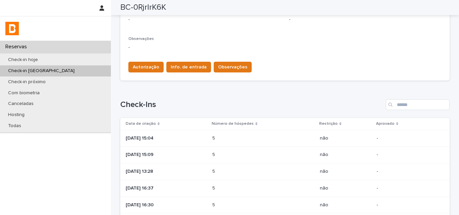
click at [177, 136] on p "[DATE] 15:04" at bounding box center [166, 139] width 81 height 6
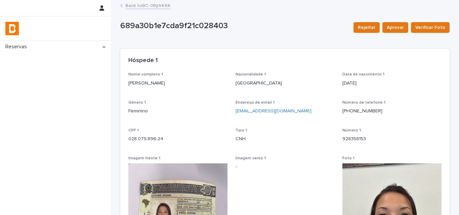
click at [154, 81] on p "[PERSON_NAME]" at bounding box center [177, 83] width 99 height 7
click at [159, 141] on p "028.079.896-24" at bounding box center [177, 139] width 99 height 7
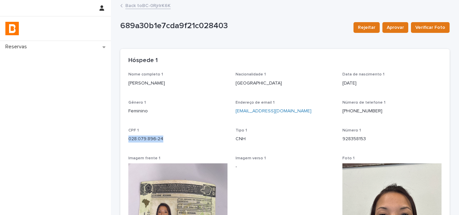
click at [159, 141] on p "028.079.896-24" at bounding box center [177, 139] width 99 height 7
click at [389, 54] on div "Hóspede 1" at bounding box center [284, 60] width 329 height 23
click at [147, 6] on link "Back to BC-0RjrlrK6K" at bounding box center [147, 5] width 45 height 8
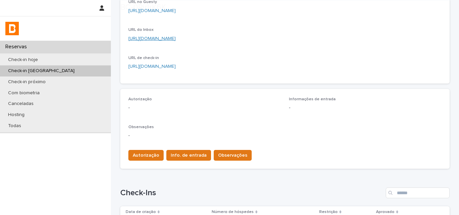
scroll to position [201, 0]
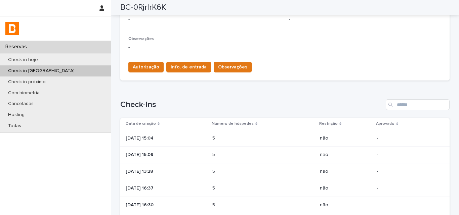
click at [172, 154] on p "[DATE] 15:09" at bounding box center [166, 155] width 81 height 6
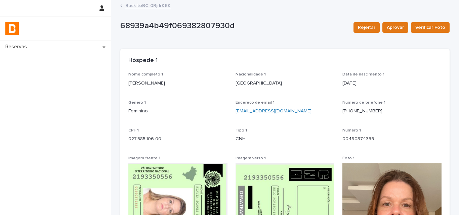
click at [139, 79] on div "[PERSON_NAME]" at bounding box center [177, 83] width 99 height 8
drag, startPoint x: 402, startPoint y: 85, endPoint x: 335, endPoint y: 101, distance: 68.8
click at [402, 85] on p "[DATE]" at bounding box center [391, 83] width 99 height 7
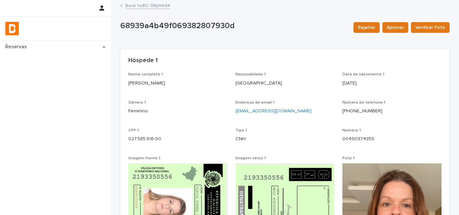
click at [136, 141] on p "027.585.106-00" at bounding box center [177, 139] width 99 height 7
click at [136, 140] on p "027.585.106-00" at bounding box center [177, 139] width 99 height 7
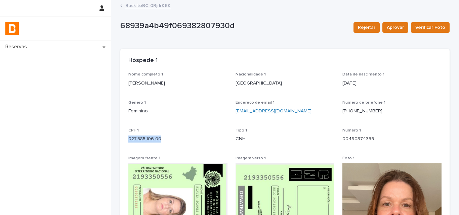
click at [136, 140] on p "027.585.106-00" at bounding box center [177, 139] width 99 height 7
click at [396, 57] on div "Hóspede 1" at bounding box center [283, 60] width 310 height 7
click at [147, 6] on link "Back to BC-0RjrlrK6K" at bounding box center [147, 5] width 45 height 8
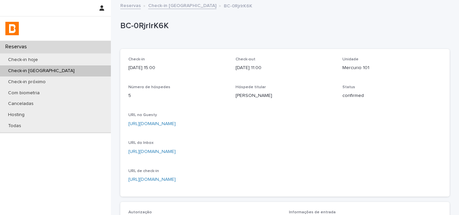
click at [179, 36] on div "BC-0RjrlrK6K" at bounding box center [284, 27] width 329 height 27
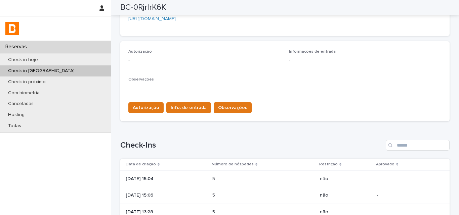
scroll to position [201, 0]
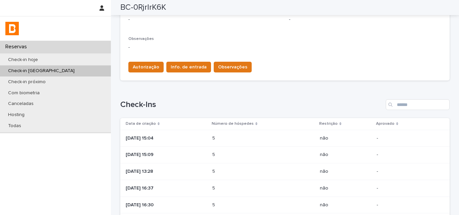
click at [229, 171] on p at bounding box center [241, 172] width 59 height 6
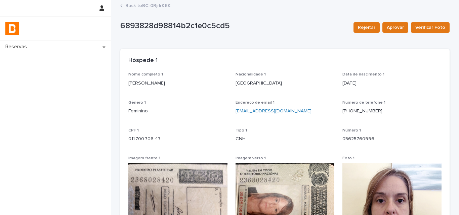
click at [169, 82] on p "[PERSON_NAME]" at bounding box center [177, 83] width 99 height 7
drag, startPoint x: 392, startPoint y: 78, endPoint x: 370, endPoint y: 88, distance: 24.5
click at [392, 79] on div "[DATE]" at bounding box center [391, 83] width 99 height 8
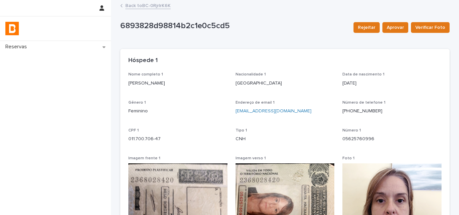
click at [145, 136] on p "011.700.706-47" at bounding box center [177, 139] width 99 height 7
click at [411, 85] on p "[DATE]" at bounding box center [391, 83] width 99 height 7
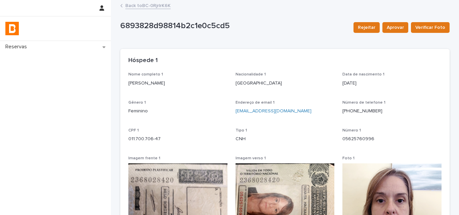
click at [149, 89] on div "Nome completo 1 [PERSON_NAME]" at bounding box center [177, 82] width 99 height 20
click at [151, 87] on div "Nome completo 1 [PERSON_NAME]" at bounding box center [177, 82] width 99 height 20
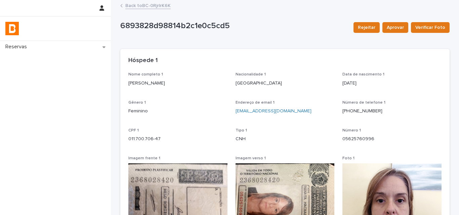
drag, startPoint x: 407, startPoint y: 112, endPoint x: 372, endPoint y: 76, distance: 50.8
click at [407, 112] on p "[PHONE_NUMBER]" at bounding box center [391, 111] width 99 height 7
click at [143, 4] on link "Back to BC-0RjrlrK6K" at bounding box center [147, 5] width 45 height 8
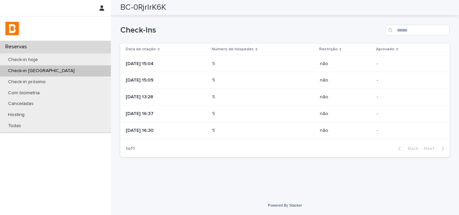
click at [186, 115] on p "[DATE] 16:37" at bounding box center [166, 114] width 81 height 6
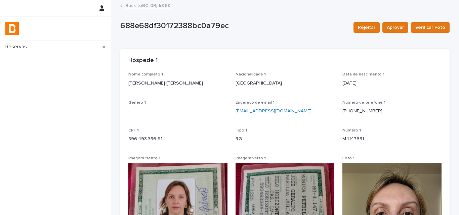
click at [168, 86] on p "[PERSON_NAME] [PERSON_NAME]" at bounding box center [177, 83] width 99 height 7
click at [398, 56] on div "Hóspede 1" at bounding box center [284, 60] width 329 height 23
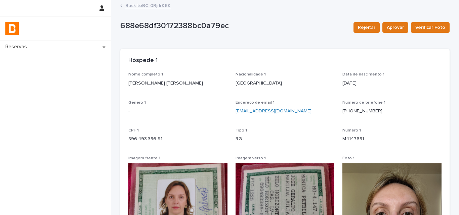
click at [347, 140] on p "M4147681" at bounding box center [391, 139] width 99 height 7
click at [145, 137] on p "896.493.386-91" at bounding box center [177, 139] width 99 height 7
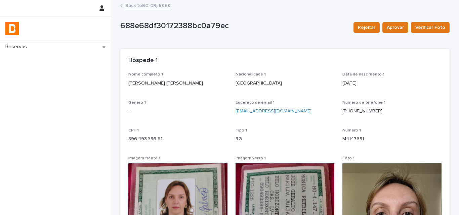
click at [379, 73] on p "Data de nascimento 1" at bounding box center [391, 74] width 99 height 5
click at [159, 4] on link "Back to BC-0RjrlrK6K" at bounding box center [147, 5] width 45 height 8
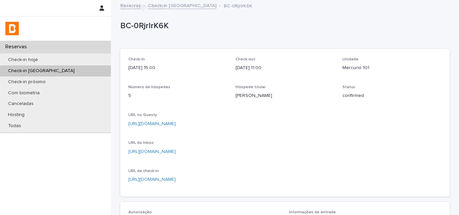
scroll to position [276, 0]
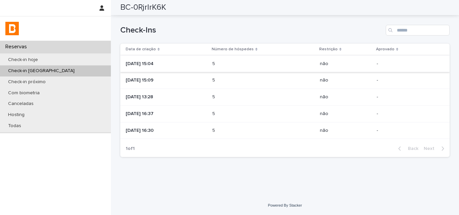
click at [216, 130] on p "5" at bounding box center [214, 130] width 4 height 7
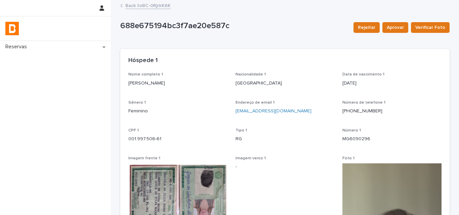
click at [151, 85] on p "[PERSON_NAME]" at bounding box center [177, 83] width 99 height 7
click at [372, 118] on div "Número de telefone [PHONE_NUMBER]" at bounding box center [391, 110] width 99 height 20
click at [163, 136] on p "001.997.506-61" at bounding box center [177, 139] width 99 height 7
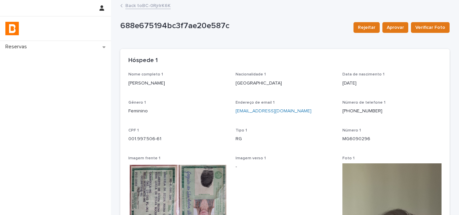
click at [163, 136] on p "001.997.506-61" at bounding box center [177, 139] width 99 height 7
click at [156, 137] on p "001.997.506-61" at bounding box center [177, 139] width 99 height 7
click at [375, 89] on div "Data de nascimento 1 [DEMOGRAPHIC_DATA]" at bounding box center [391, 82] width 99 height 20
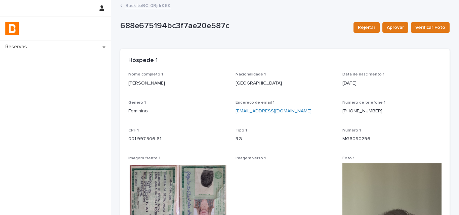
click at [151, 2] on link "Back to BC-0RjrlrK6K" at bounding box center [147, 5] width 45 height 8
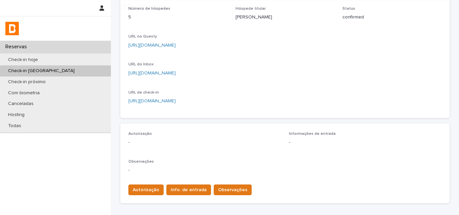
scroll to position [134, 0]
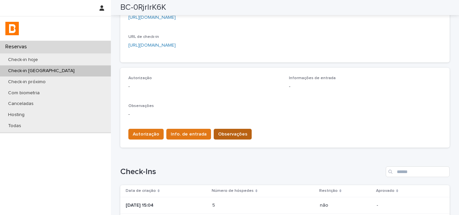
click at [218, 134] on span "Observações" at bounding box center [232, 134] width 29 height 7
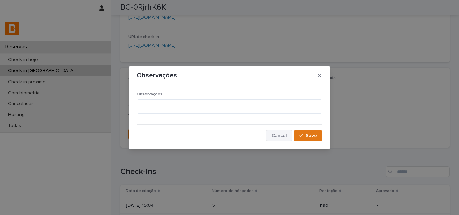
click at [278, 136] on span "Cancel" at bounding box center [278, 135] width 15 height 5
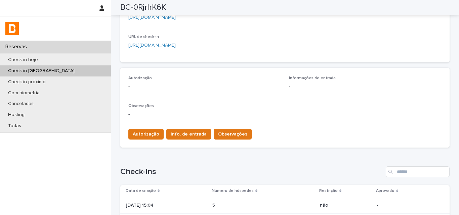
scroll to position [276, 0]
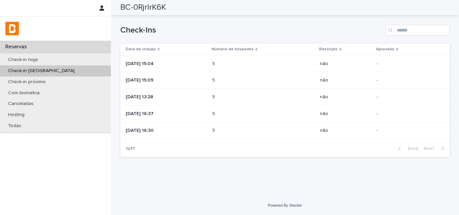
click at [293, 129] on div "5 5" at bounding box center [263, 130] width 102 height 11
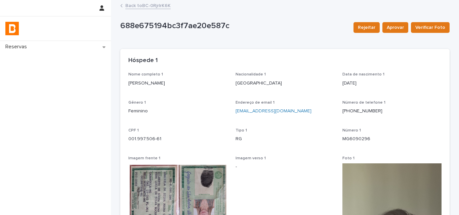
click at [143, 85] on p "[PERSON_NAME]" at bounding box center [177, 83] width 99 height 7
click at [153, 8] on link "Back to BC-0RjrlrK6K" at bounding box center [147, 5] width 45 height 8
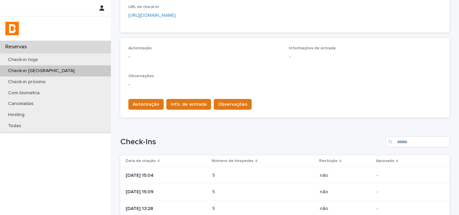
scroll to position [235, 0]
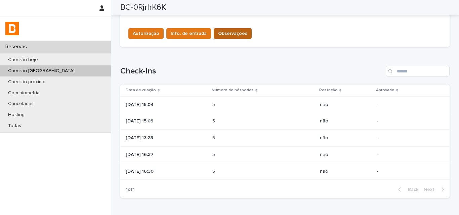
click at [225, 36] on button "Observações" at bounding box center [232, 33] width 38 height 11
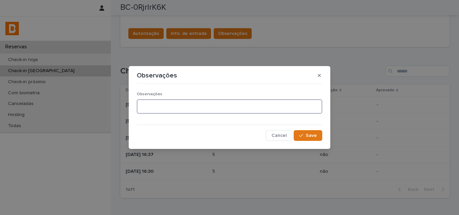
click at [181, 110] on textarea at bounding box center [229, 106] width 185 height 14
type textarea "*******"
click at [198, 126] on div "Observações ******* Cancel Save" at bounding box center [229, 114] width 185 height 54
click at [309, 137] on span "Save" at bounding box center [310, 135] width 11 height 5
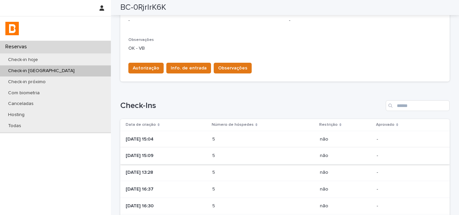
scroll to position [168, 0]
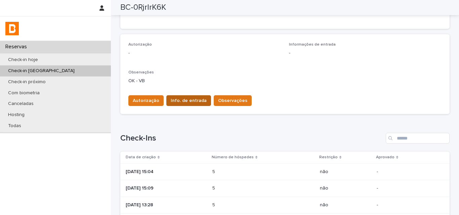
click at [191, 99] on span "Info. de entrada" at bounding box center [189, 100] width 36 height 7
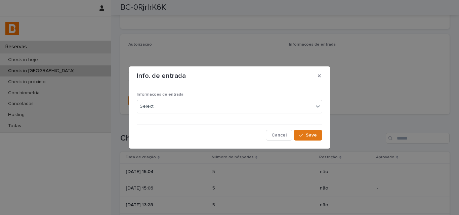
click at [191, 114] on div "Informações de entrada Select..." at bounding box center [229, 105] width 185 height 26
click at [189, 107] on div "Select..." at bounding box center [225, 106] width 176 height 11
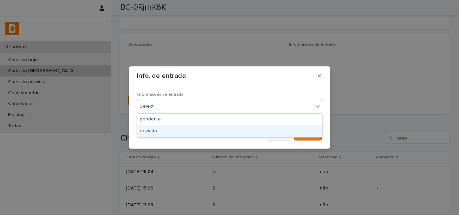
click at [187, 131] on div "enviado" at bounding box center [229, 132] width 185 height 12
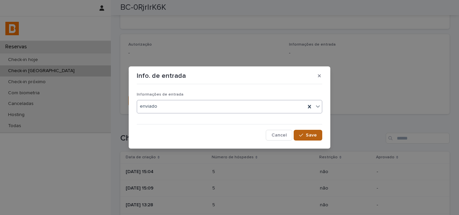
click at [315, 135] on span "Save" at bounding box center [310, 135] width 11 height 5
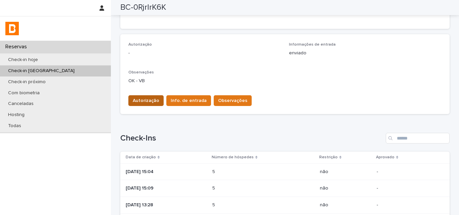
click at [133, 98] on span "Autorização" at bounding box center [146, 100] width 27 height 7
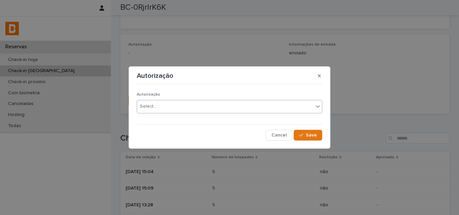
click at [136, 105] on div "Autorização Select... Cancel Save" at bounding box center [229, 113] width 189 height 57
click at [147, 108] on div "Select..." at bounding box center [148, 106] width 17 height 7
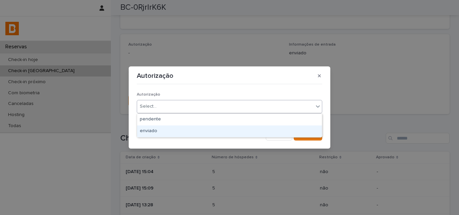
click at [145, 128] on div "enviado" at bounding box center [229, 132] width 185 height 12
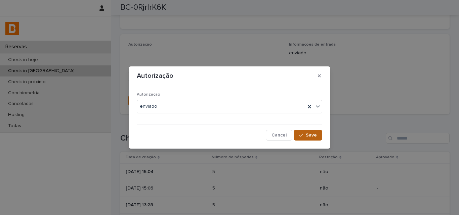
click at [300, 135] on icon "button" at bounding box center [301, 135] width 4 height 5
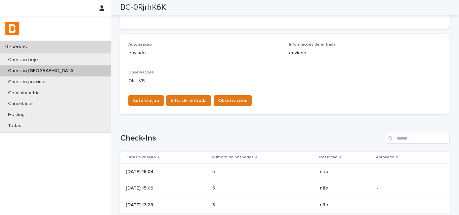
click at [310, 127] on div "Loading... Saving… Check-Ins Data de criação Número de hóspedes Restrição Aprov…" at bounding box center [284, 195] width 329 height 151
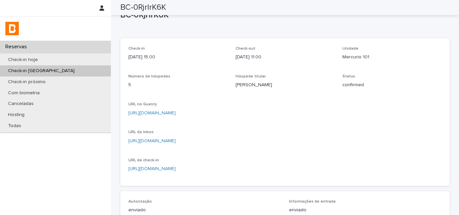
scroll to position [0, 0]
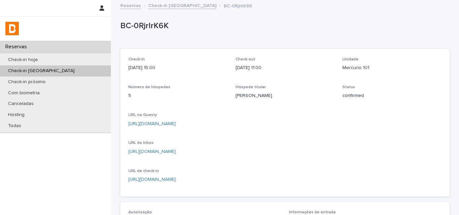
click at [303, 122] on p "[URL][DOMAIN_NAME]" at bounding box center [284, 124] width 313 height 7
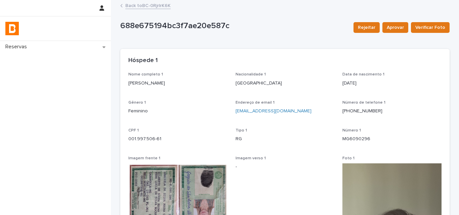
click at [133, 7] on link "Back to BC-0RjrlrK6K" at bounding box center [147, 5] width 45 height 8
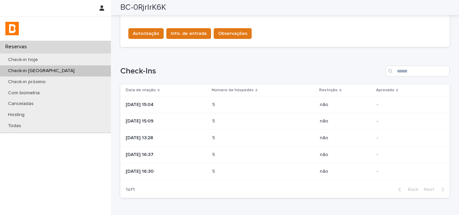
scroll to position [134, 0]
